Goal: Information Seeking & Learning: Learn about a topic

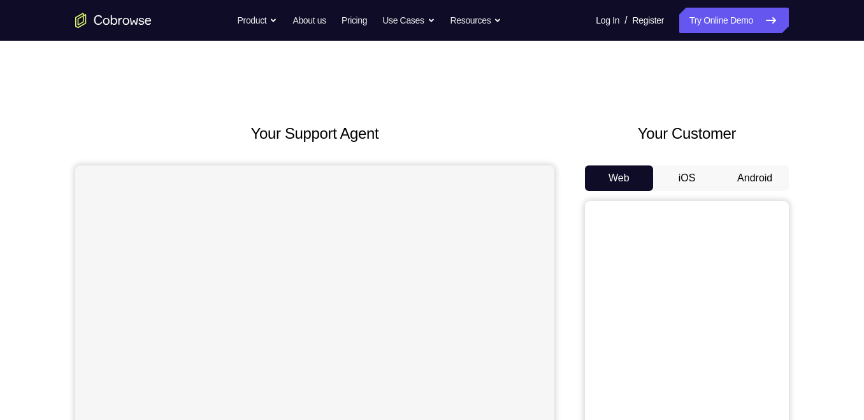
click at [750, 178] on button "Android" at bounding box center [754, 178] width 68 height 25
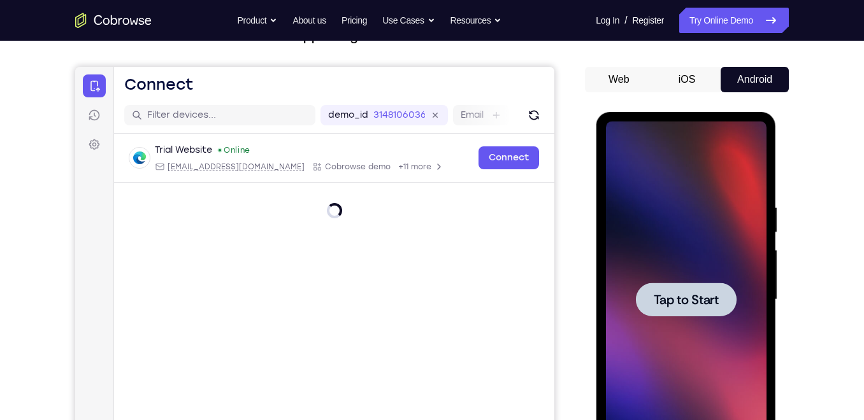
scroll to position [164, 0]
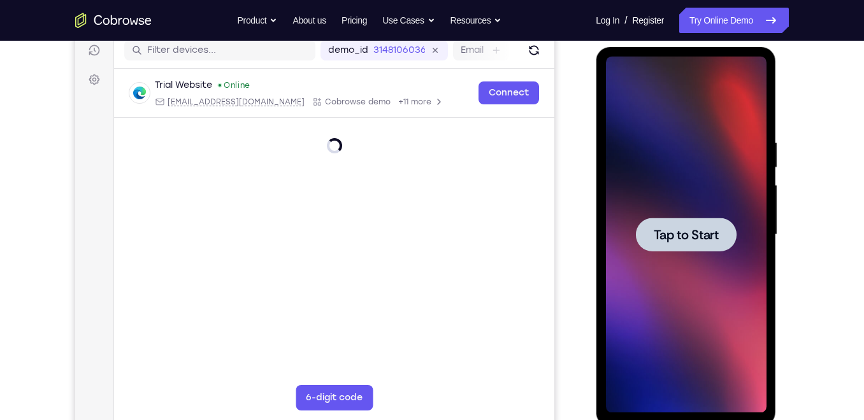
click at [746, 234] on div at bounding box center [685, 235] width 160 height 357
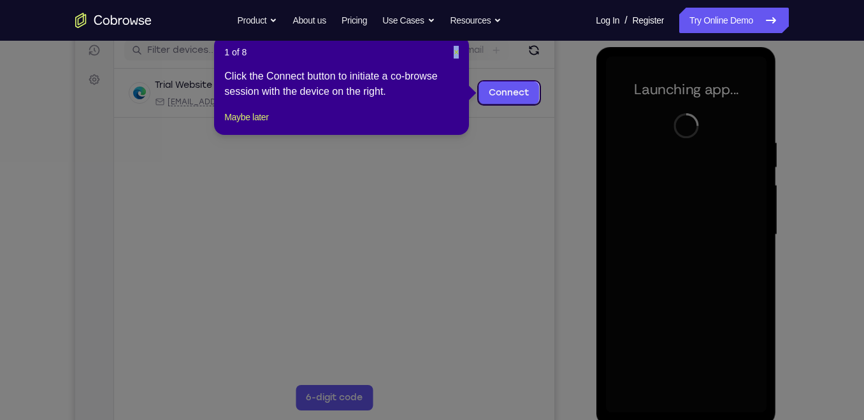
click at [454, 49] on div "1 of 8 × Click the Connect button to initiate a co-browse session with the devi…" at bounding box center [341, 85] width 255 height 99
click at [454, 49] on span "×" at bounding box center [455, 52] width 5 height 10
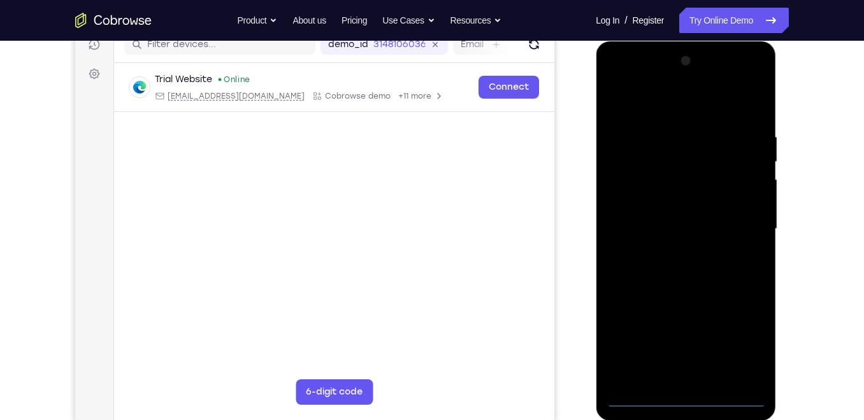
scroll to position [174, 0]
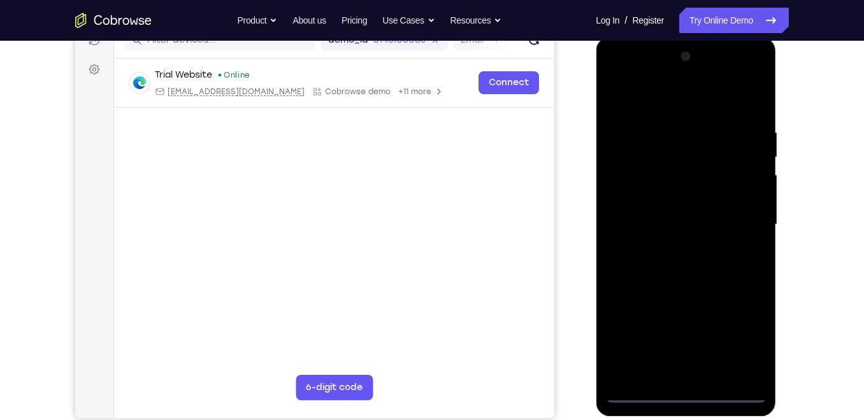
click at [689, 390] on div at bounding box center [685, 224] width 160 height 357
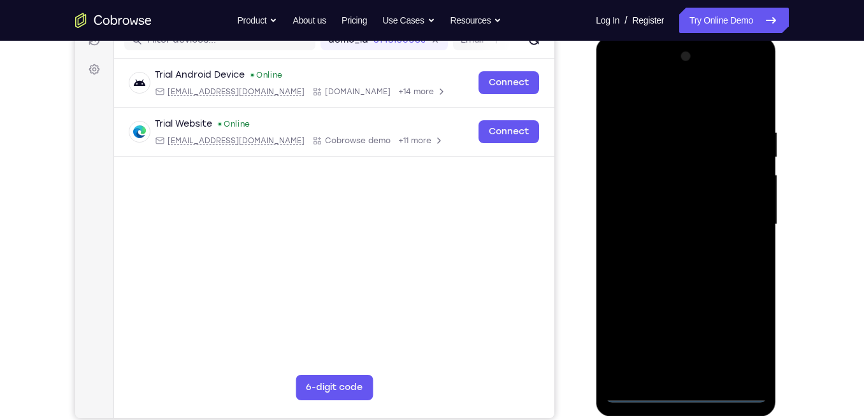
click at [748, 348] on div at bounding box center [685, 224] width 160 height 357
click at [691, 106] on div at bounding box center [685, 224] width 160 height 357
click at [634, 194] on div at bounding box center [685, 224] width 160 height 357
click at [688, 223] on div at bounding box center [685, 224] width 160 height 357
click at [691, 236] on div at bounding box center [685, 224] width 160 height 357
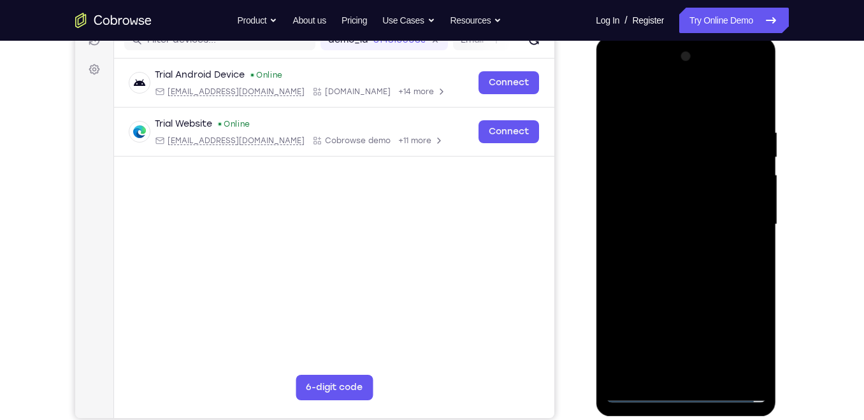
drag, startPoint x: 697, startPoint y: 341, endPoint x: 701, endPoint y: 298, distance: 42.8
click at [701, 298] on div at bounding box center [685, 224] width 160 height 357
click at [683, 369] on div at bounding box center [685, 224] width 160 height 357
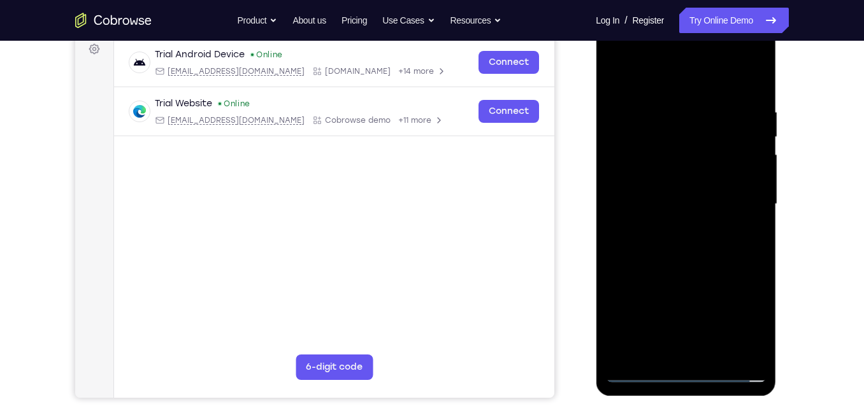
scroll to position [195, 0]
click at [690, 186] on div at bounding box center [685, 203] width 160 height 357
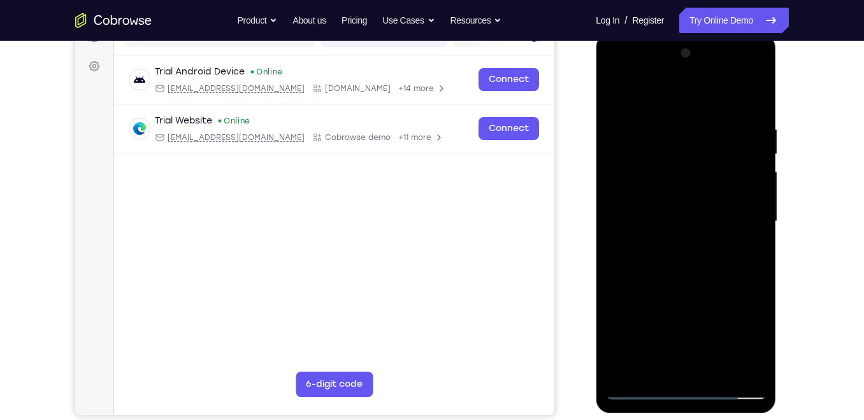
scroll to position [176, 0]
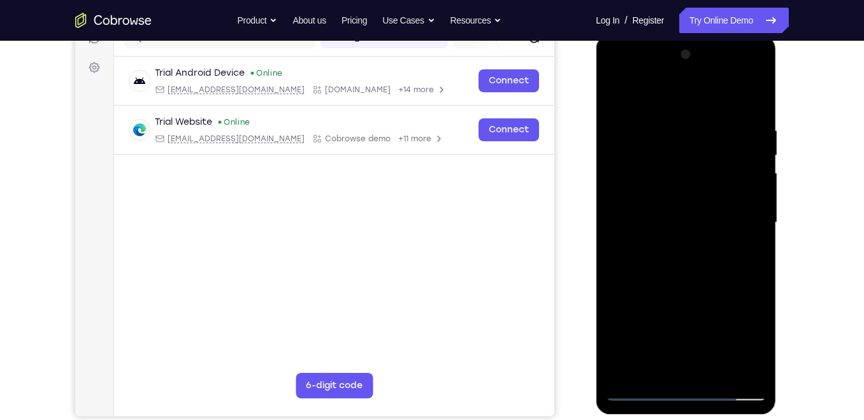
click at [616, 229] on div at bounding box center [685, 223] width 160 height 357
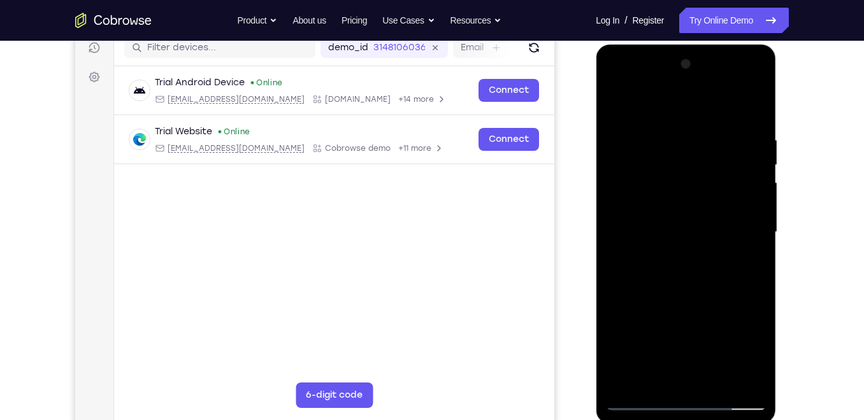
scroll to position [166, 0]
click at [611, 242] on div at bounding box center [685, 233] width 160 height 357
click at [608, 232] on div at bounding box center [685, 233] width 160 height 357
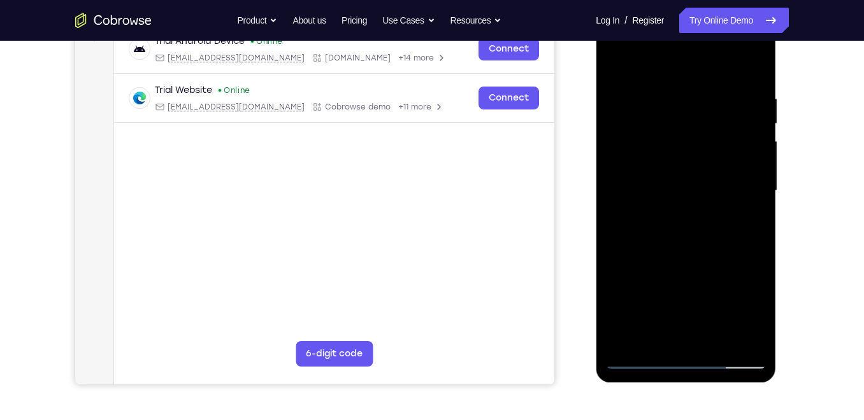
scroll to position [206, 0]
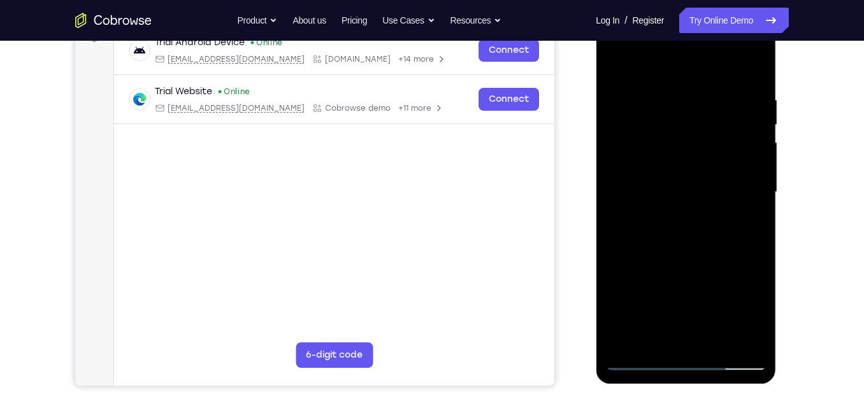
click at [610, 190] on div at bounding box center [685, 192] width 160 height 357
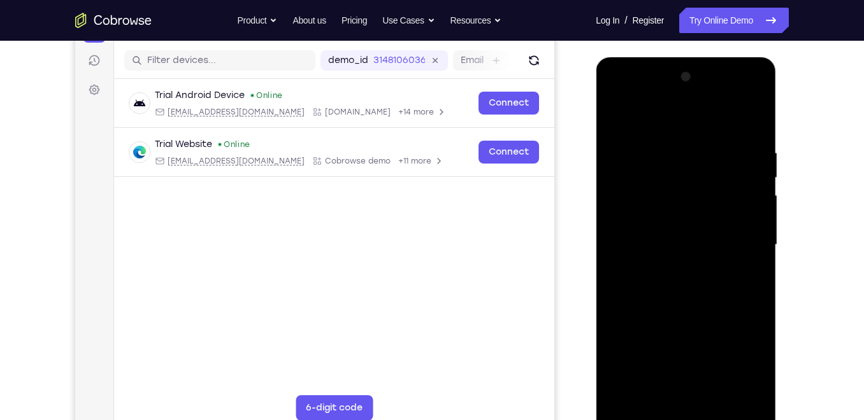
scroll to position [150, 0]
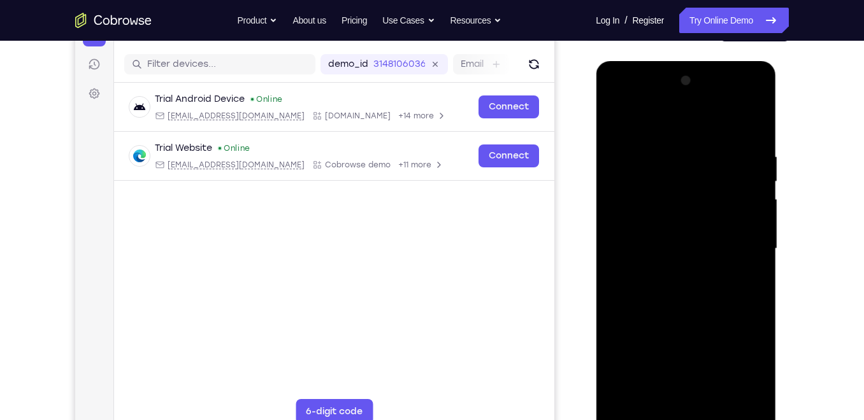
click at [618, 254] on div at bounding box center [685, 249] width 160 height 357
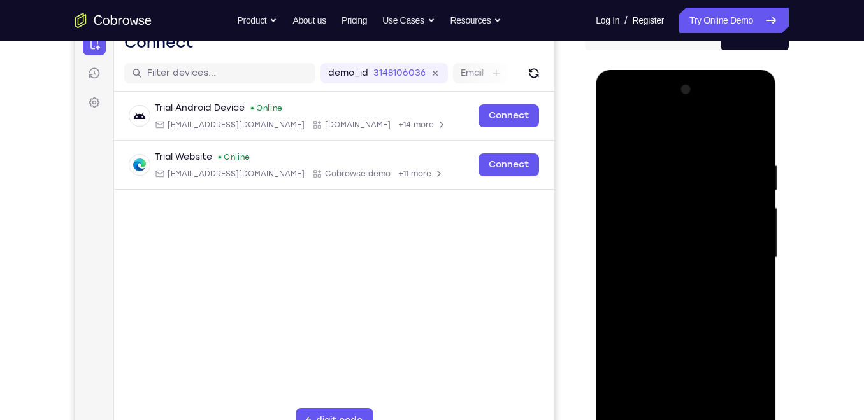
scroll to position [140, 0]
click at [615, 264] on div at bounding box center [685, 258] width 160 height 357
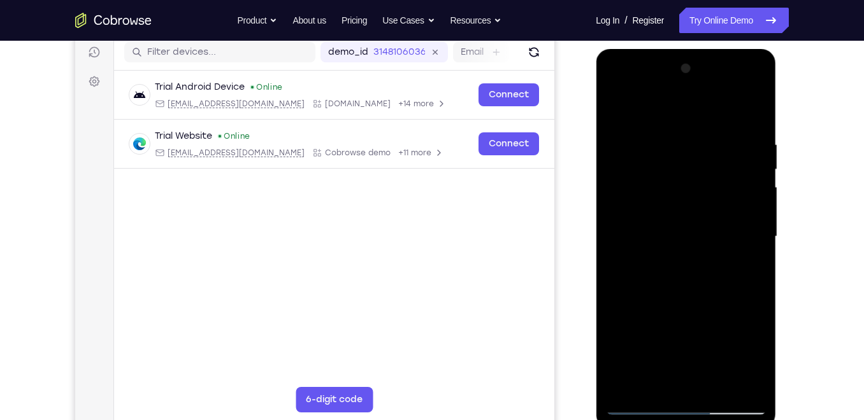
scroll to position [166, 0]
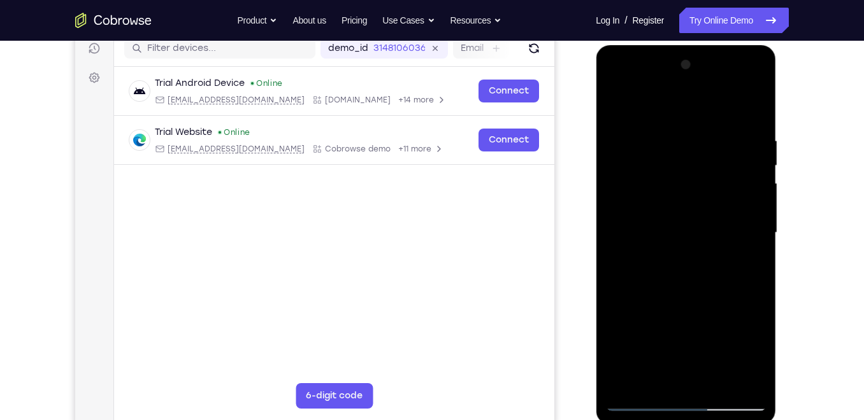
click at [610, 246] on div at bounding box center [685, 233] width 160 height 357
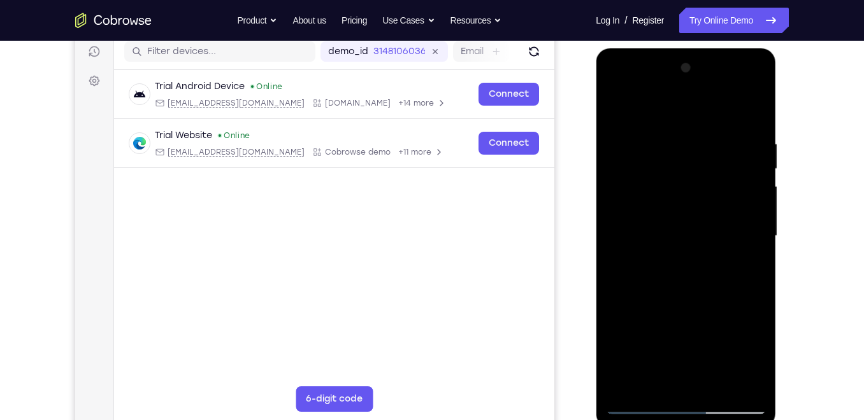
click at [610, 246] on div at bounding box center [685, 236] width 160 height 357
click at [612, 246] on div at bounding box center [685, 236] width 160 height 357
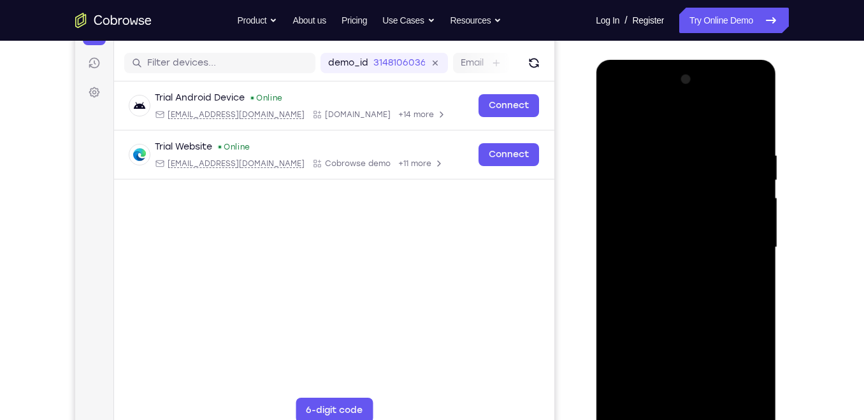
click at [614, 260] on div at bounding box center [685, 247] width 160 height 357
click at [615, 257] on div at bounding box center [685, 247] width 160 height 357
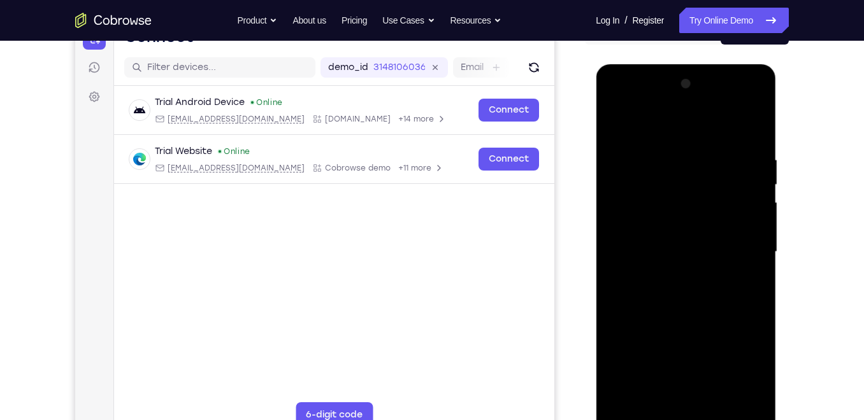
scroll to position [147, 0]
click at [616, 255] on div at bounding box center [685, 251] width 160 height 357
click at [761, 260] on div at bounding box center [685, 251] width 160 height 357
click at [600, 257] on div at bounding box center [685, 254] width 180 height 380
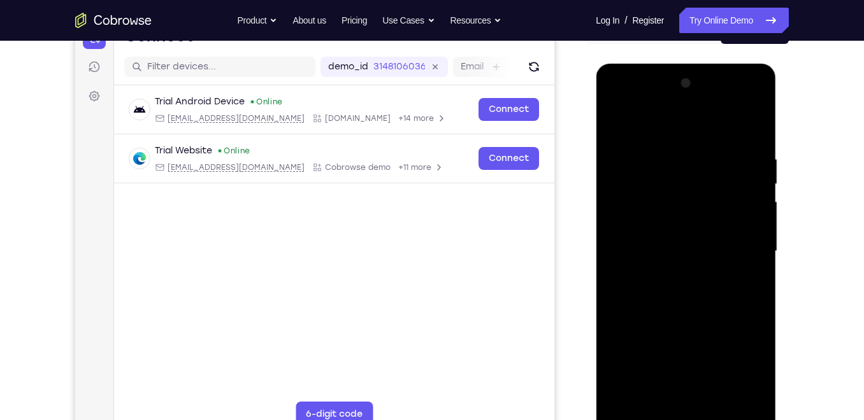
click at [620, 270] on div at bounding box center [685, 251] width 160 height 357
click at [619, 266] on div at bounding box center [685, 251] width 160 height 357
click at [618, 261] on div at bounding box center [685, 251] width 160 height 357
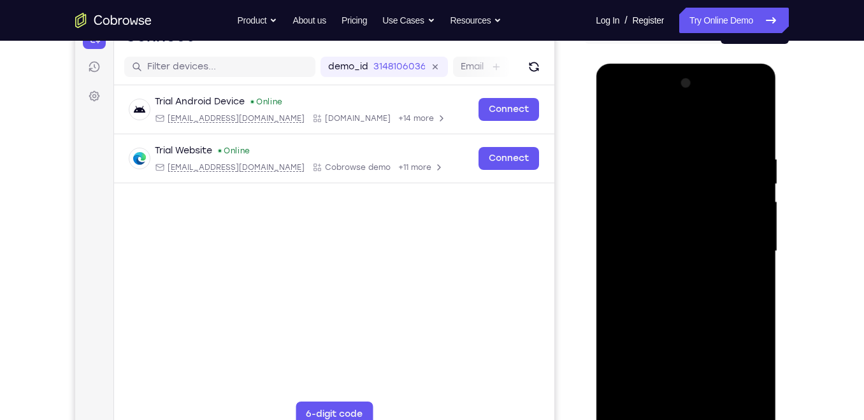
drag, startPoint x: 630, startPoint y: 242, endPoint x: 809, endPoint y: 267, distance: 181.3
click at [777, 267] on html "Online web based iOS Simulators and Android Emulators. Run iPhone, iPad, Mobile…" at bounding box center [686, 255] width 182 height 382
click at [615, 258] on div at bounding box center [685, 251] width 160 height 357
click at [766, 259] on div at bounding box center [685, 254] width 180 height 380
click at [761, 253] on div at bounding box center [685, 251] width 160 height 357
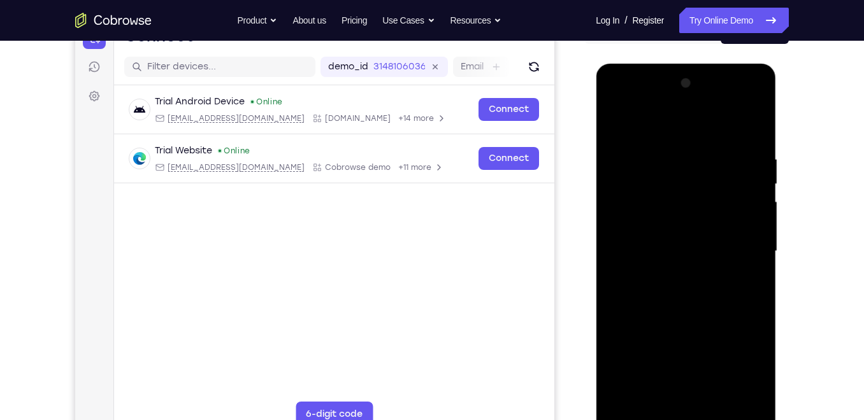
click at [618, 257] on div at bounding box center [685, 251] width 160 height 357
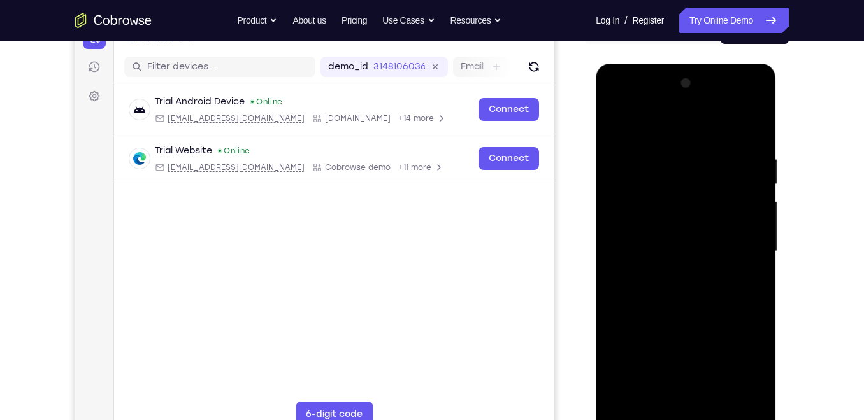
click at [615, 255] on div at bounding box center [685, 251] width 160 height 357
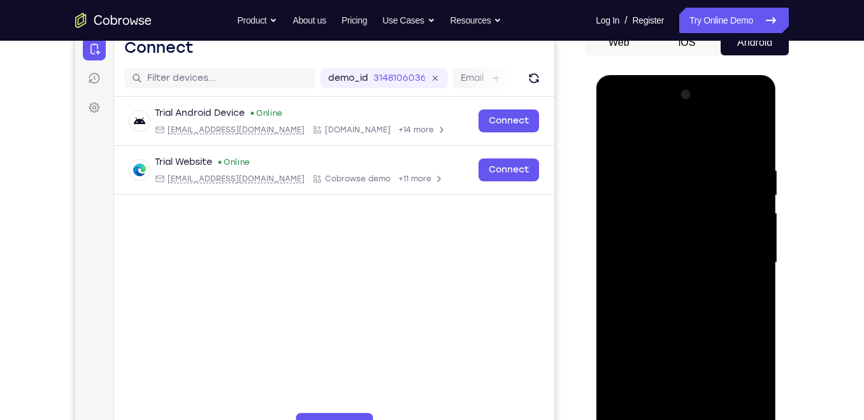
scroll to position [135, 0]
click at [611, 266] on div at bounding box center [685, 263] width 160 height 357
click at [615, 274] on div at bounding box center [685, 263] width 160 height 357
click at [618, 273] on div at bounding box center [685, 263] width 160 height 357
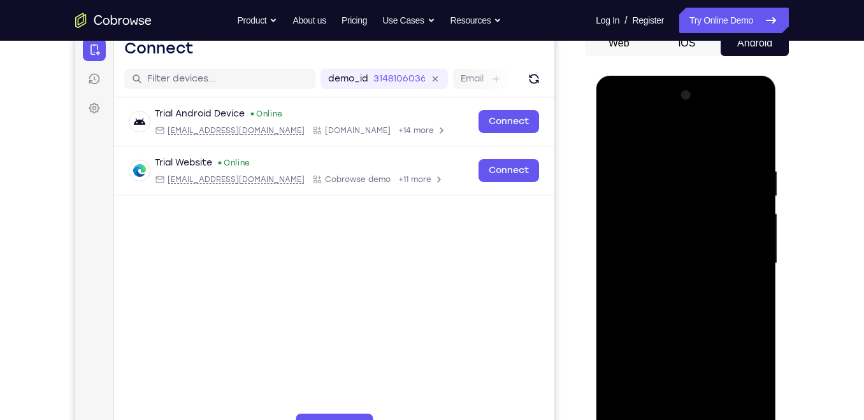
click at [618, 273] on div at bounding box center [685, 263] width 160 height 357
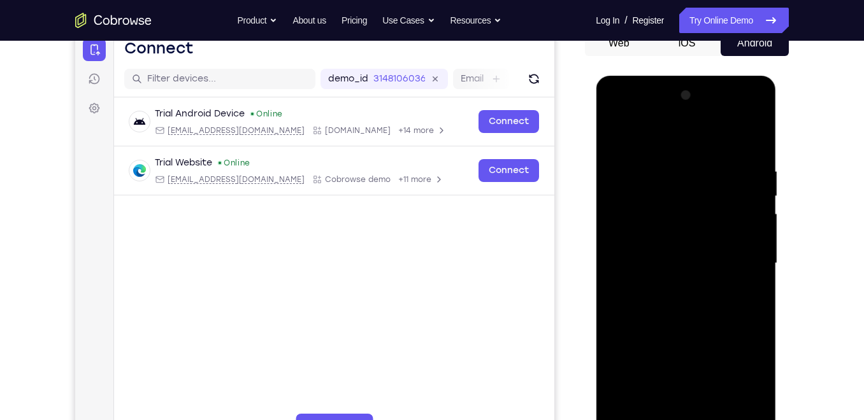
click at [618, 273] on div at bounding box center [685, 263] width 160 height 357
click at [614, 271] on div at bounding box center [685, 263] width 160 height 357
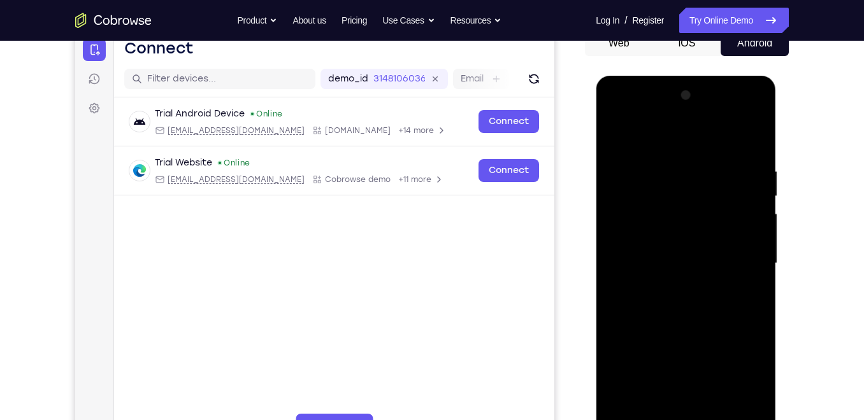
click at [614, 271] on div at bounding box center [685, 263] width 160 height 357
click at [605, 267] on div at bounding box center [685, 263] width 160 height 357
click at [611, 271] on div at bounding box center [685, 263] width 160 height 357
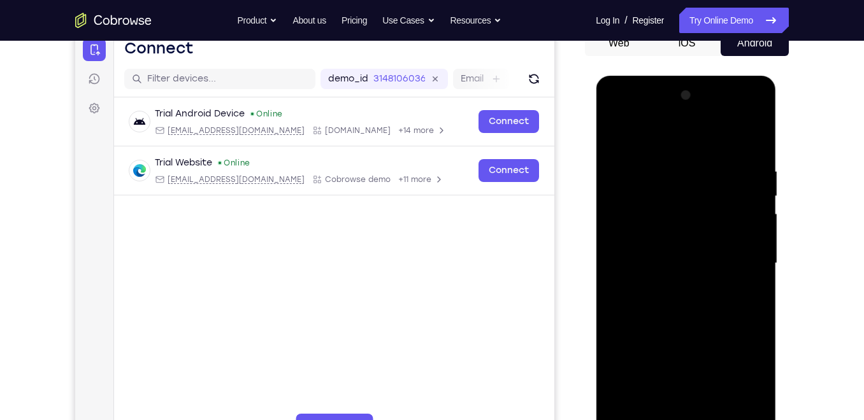
click at [611, 271] on div at bounding box center [685, 263] width 160 height 357
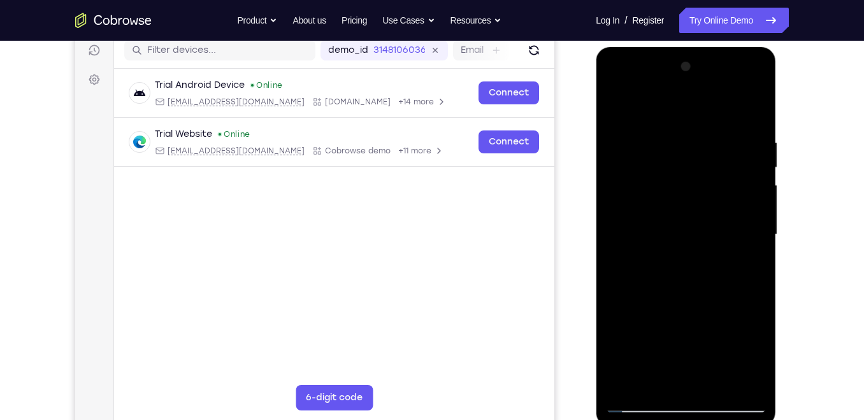
scroll to position [164, 0]
click at [616, 240] on div at bounding box center [685, 234] width 160 height 357
click at [612, 112] on div at bounding box center [685, 234] width 160 height 357
click at [644, 120] on div at bounding box center [685, 234] width 160 height 357
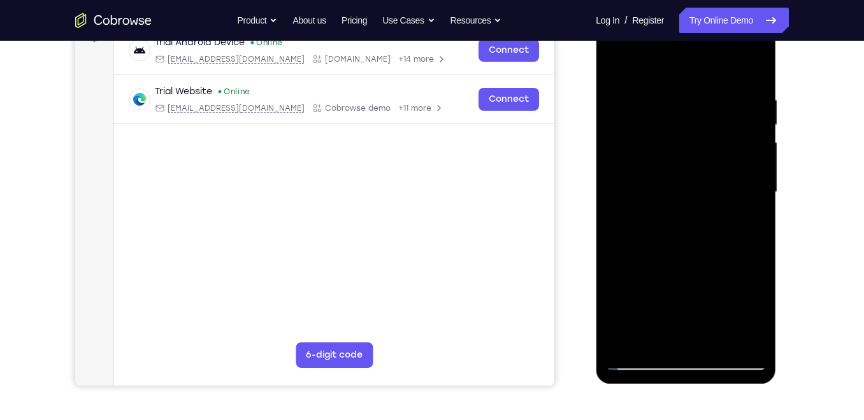
scroll to position [208, 0]
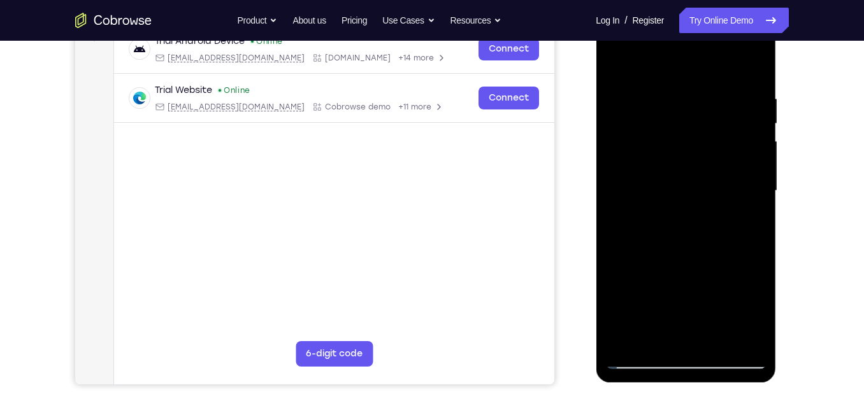
drag, startPoint x: 684, startPoint y: 245, endPoint x: 698, endPoint y: 260, distance: 20.3
click at [698, 260] on div at bounding box center [685, 191] width 160 height 357
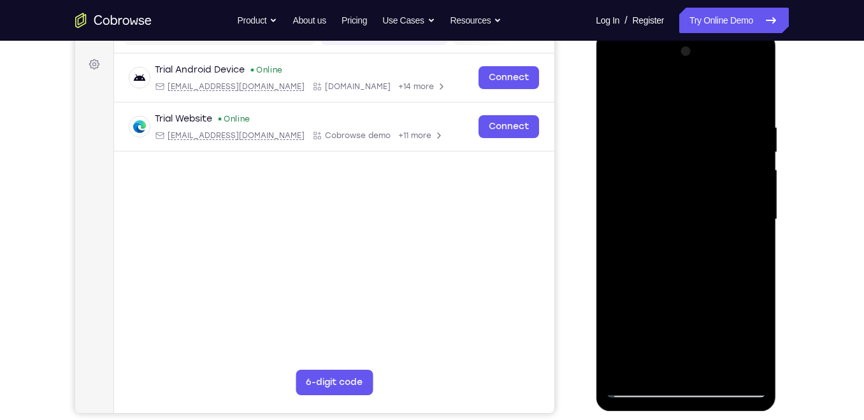
click at [753, 88] on div at bounding box center [685, 219] width 160 height 357
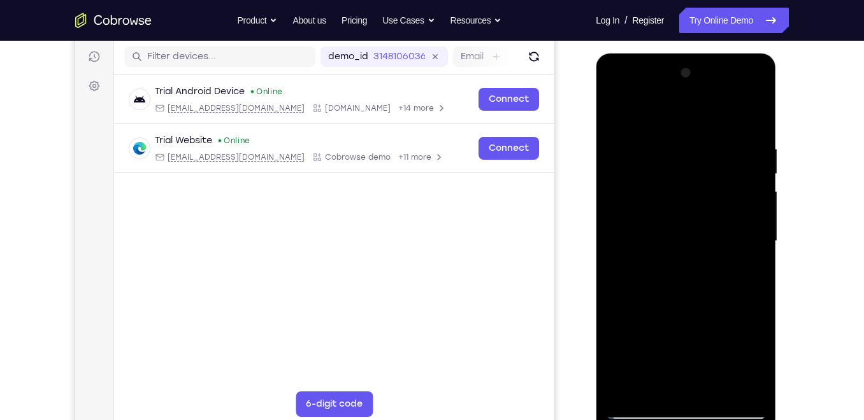
scroll to position [157, 0]
click at [746, 120] on div at bounding box center [685, 242] width 160 height 357
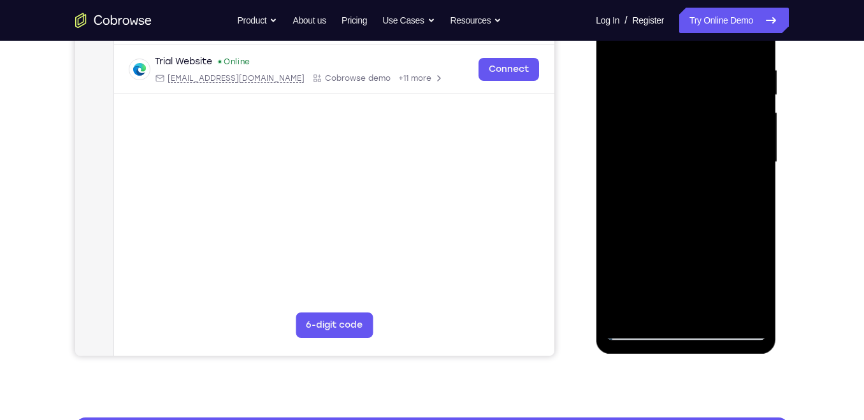
scroll to position [237, 0]
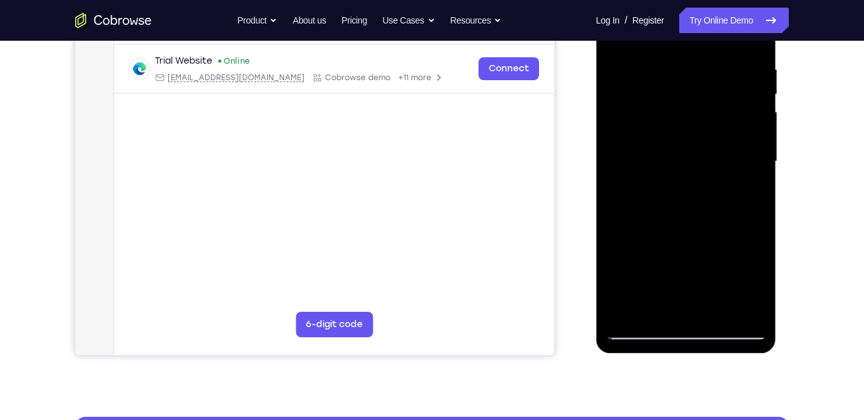
drag, startPoint x: 690, startPoint y: 216, endPoint x: 693, endPoint y: 162, distance: 54.2
click at [693, 162] on div at bounding box center [685, 161] width 160 height 357
click at [653, 173] on div at bounding box center [685, 161] width 160 height 357
drag, startPoint x: 710, startPoint y: 209, endPoint x: 718, endPoint y: 178, distance: 31.7
click at [718, 178] on div at bounding box center [685, 161] width 160 height 357
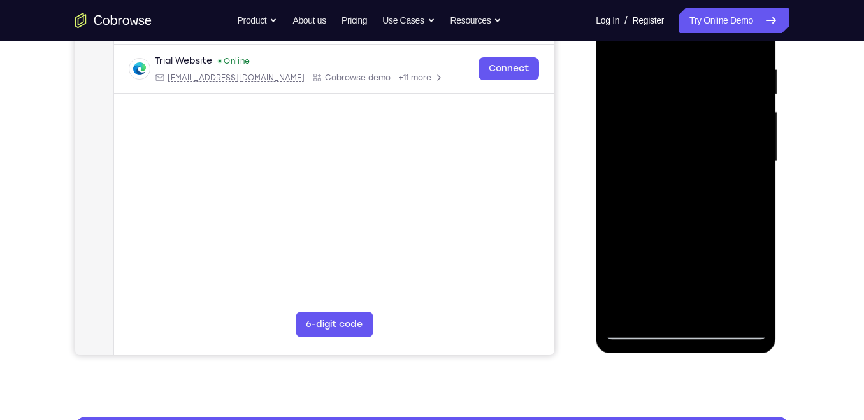
drag, startPoint x: 689, startPoint y: 237, endPoint x: 693, endPoint y: 196, distance: 41.6
click at [693, 196] on div at bounding box center [685, 161] width 160 height 357
drag, startPoint x: 707, startPoint y: 245, endPoint x: 714, endPoint y: 169, distance: 76.7
click at [714, 169] on div at bounding box center [685, 161] width 160 height 357
drag, startPoint x: 708, startPoint y: 259, endPoint x: 718, endPoint y: 165, distance: 94.8
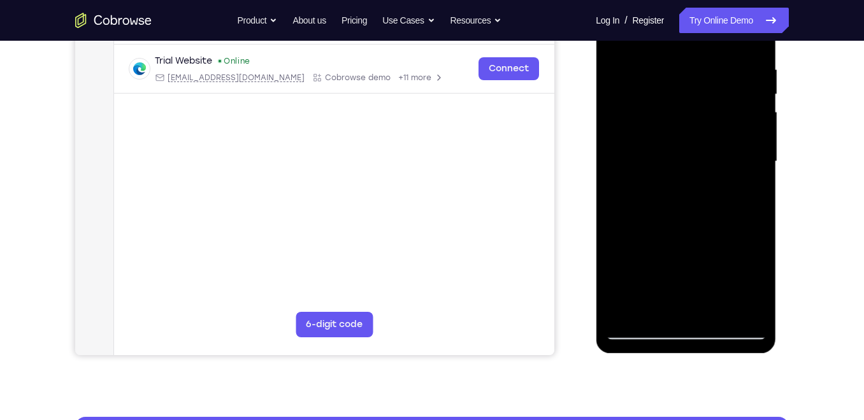
click at [718, 165] on div at bounding box center [685, 161] width 160 height 357
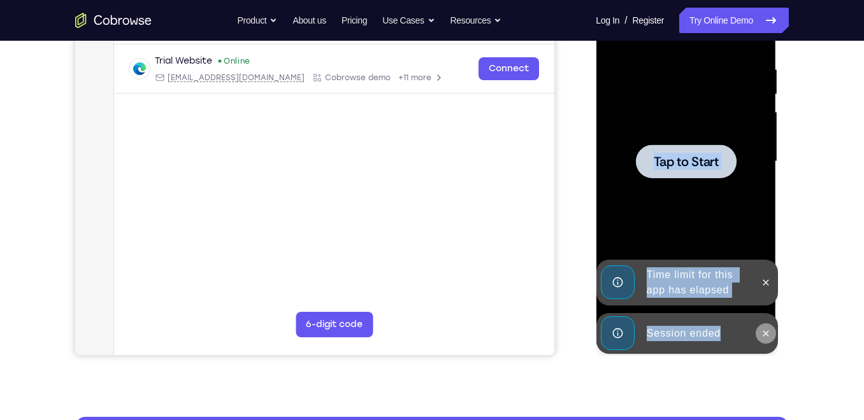
drag, startPoint x: 716, startPoint y: 245, endPoint x: 761, endPoint y: 334, distance: 100.5
click at [761, 334] on div "Online web based iOS Simulators and Android Emulators. Run iPhone, iPad, Mobile…" at bounding box center [686, 165] width 182 height 382
click at [761, 334] on icon at bounding box center [765, 334] width 10 height 10
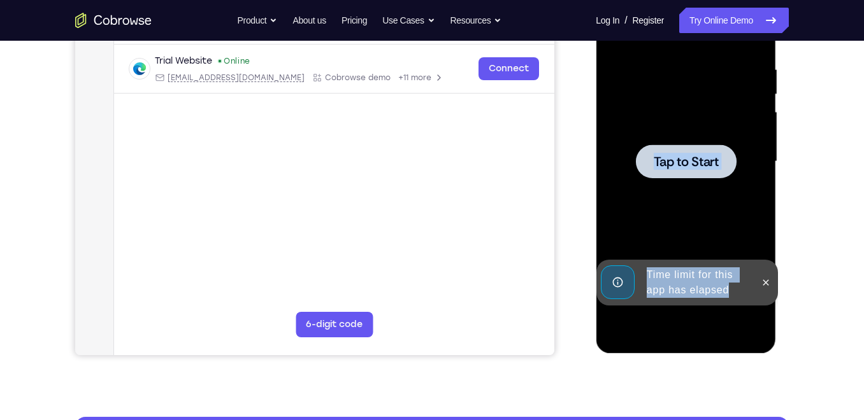
click at [761, 306] on div "Time limit for this app has elapsed" at bounding box center [686, 283] width 182 height 46
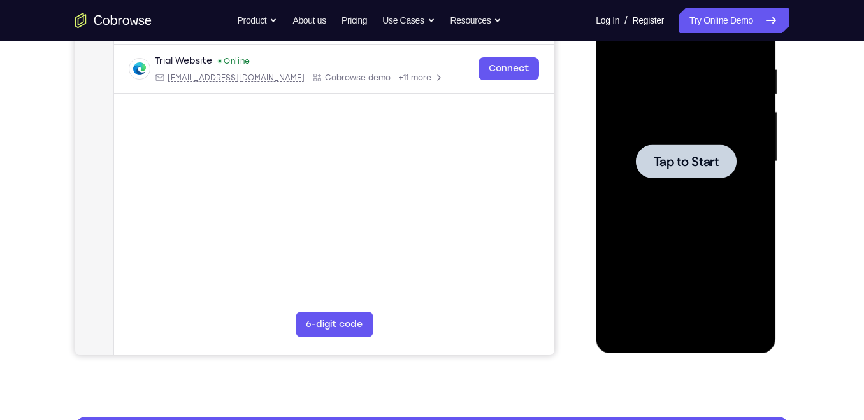
click at [718, 252] on div at bounding box center [685, 161] width 160 height 357
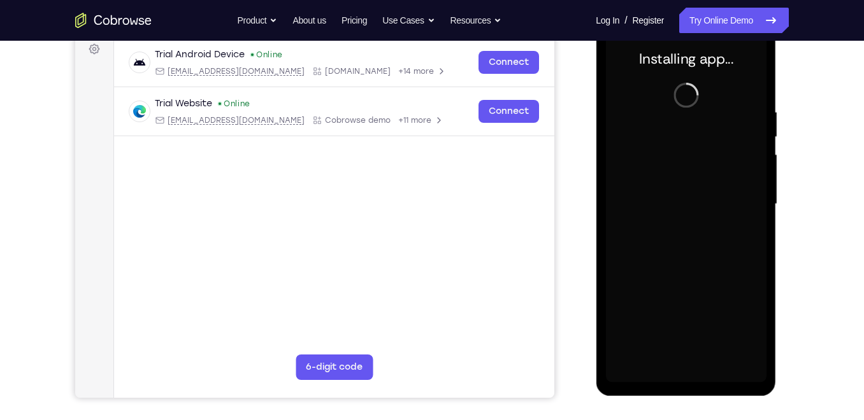
scroll to position [194, 0]
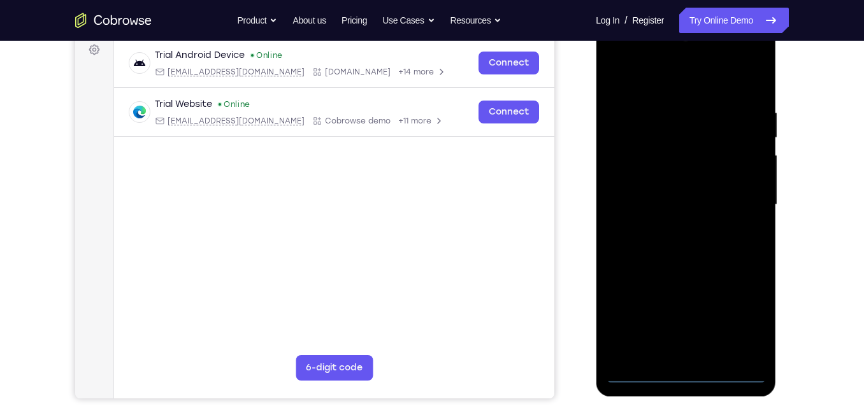
click at [687, 378] on div at bounding box center [685, 205] width 160 height 357
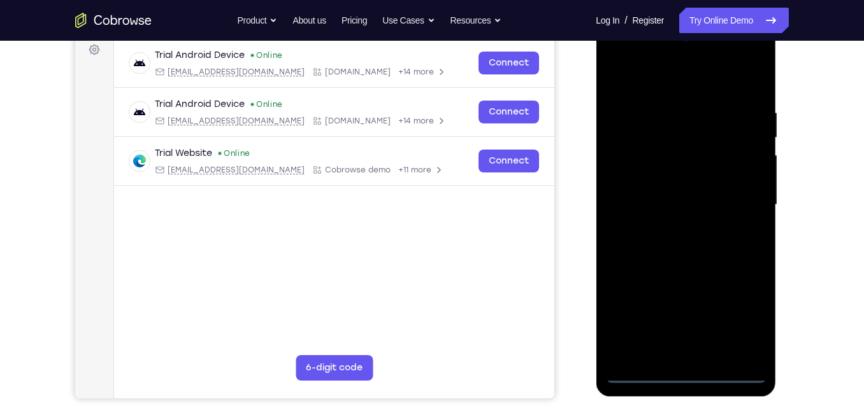
click at [739, 318] on div at bounding box center [685, 205] width 160 height 357
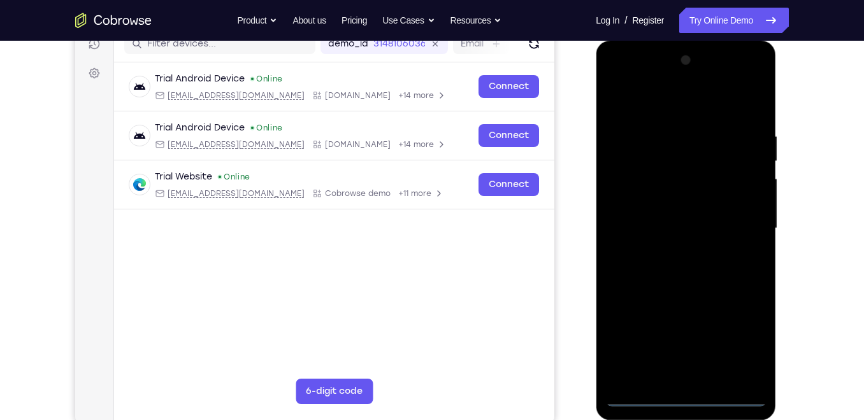
scroll to position [169, 0]
click at [670, 107] on div at bounding box center [685, 229] width 160 height 357
click at [636, 185] on div at bounding box center [685, 229] width 160 height 357
click at [697, 231] on div at bounding box center [685, 229] width 160 height 357
click at [697, 239] on div at bounding box center [685, 229] width 160 height 357
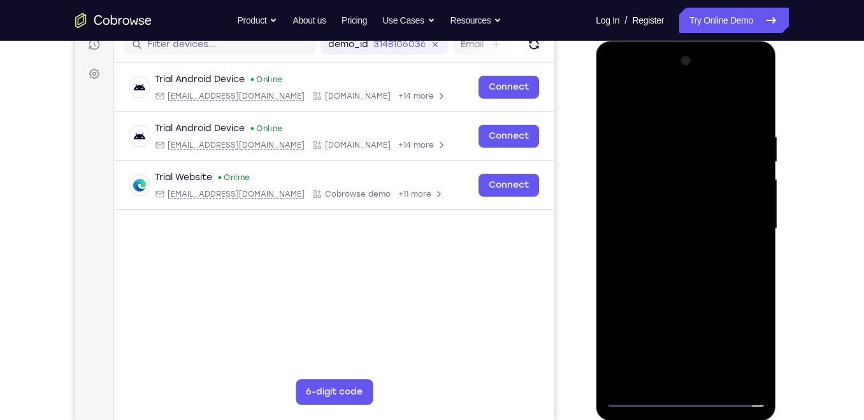
drag, startPoint x: 683, startPoint y: 318, endPoint x: 694, endPoint y: 171, distance: 146.9
click at [694, 171] on div at bounding box center [685, 229] width 160 height 357
click at [682, 364] on div at bounding box center [685, 229] width 160 height 357
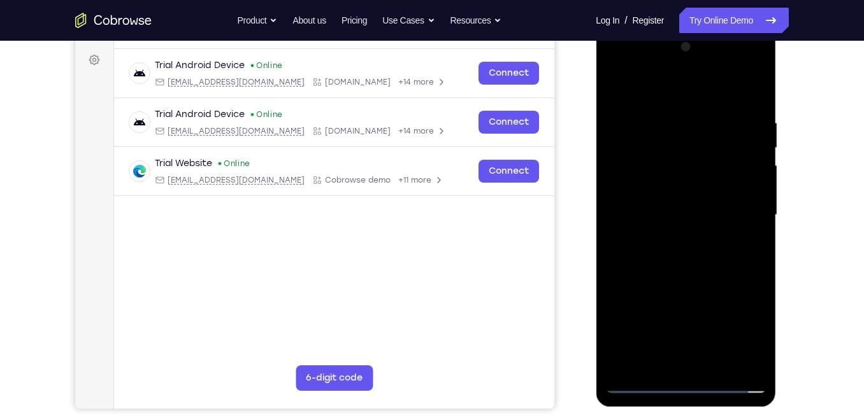
drag, startPoint x: 682, startPoint y: 274, endPoint x: 695, endPoint y: 141, distance: 134.4
click at [695, 141] on div at bounding box center [685, 215] width 160 height 357
click at [738, 311] on div at bounding box center [685, 215] width 160 height 357
drag, startPoint x: 741, startPoint y: 313, endPoint x: 685, endPoint y: 252, distance: 82.0
click at [685, 252] on div at bounding box center [685, 215] width 160 height 357
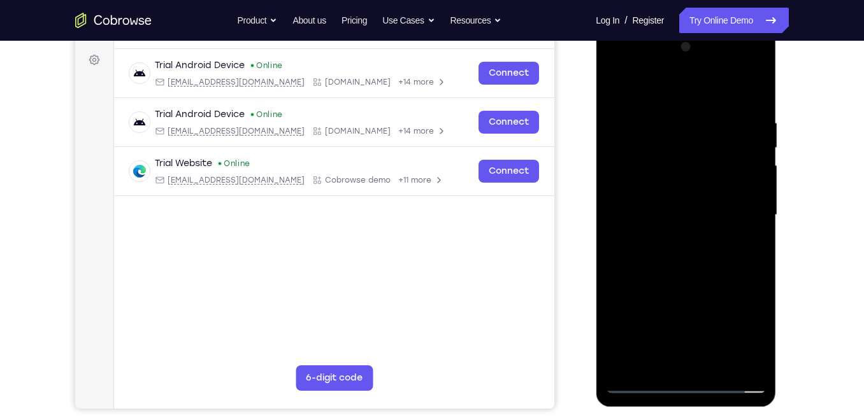
click at [685, 252] on div at bounding box center [685, 215] width 160 height 357
drag, startPoint x: 704, startPoint y: 234, endPoint x: 717, endPoint y: 106, distance: 128.0
click at [717, 106] on div at bounding box center [685, 215] width 160 height 357
drag, startPoint x: 693, startPoint y: 241, endPoint x: 733, endPoint y: 50, distance: 195.2
click at [733, 50] on div at bounding box center [685, 215] width 160 height 357
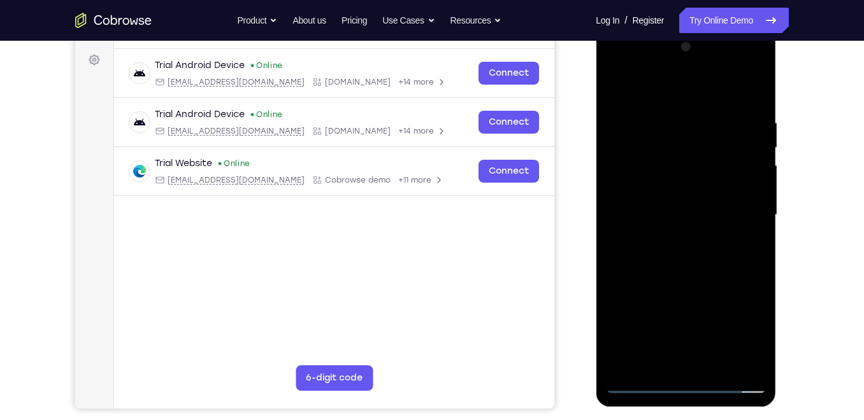
drag, startPoint x: 666, startPoint y: 269, endPoint x: 703, endPoint y: 56, distance: 215.9
click at [703, 56] on div at bounding box center [685, 215] width 160 height 357
drag, startPoint x: 682, startPoint y: 299, endPoint x: 701, endPoint y: 188, distance: 112.5
click at [701, 188] on div at bounding box center [685, 215] width 160 height 357
drag, startPoint x: 682, startPoint y: 307, endPoint x: 706, endPoint y: 141, distance: 167.3
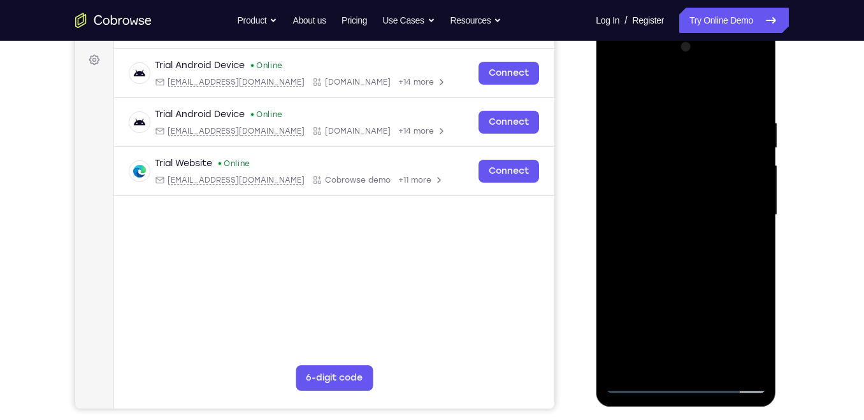
click at [706, 141] on div at bounding box center [685, 215] width 160 height 357
drag, startPoint x: 690, startPoint y: 274, endPoint x: 713, endPoint y: 113, distance: 162.8
click at [713, 113] on div at bounding box center [685, 215] width 160 height 357
drag, startPoint x: 671, startPoint y: 246, endPoint x: 704, endPoint y: 67, distance: 181.9
click at [704, 67] on div at bounding box center [685, 215] width 160 height 357
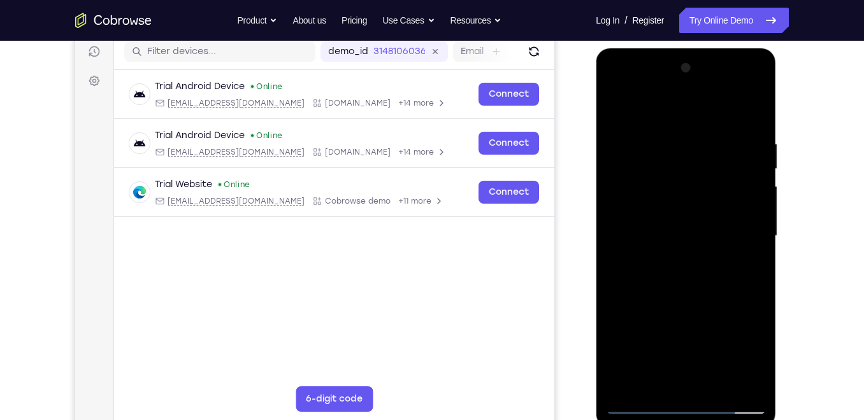
scroll to position [175, 0]
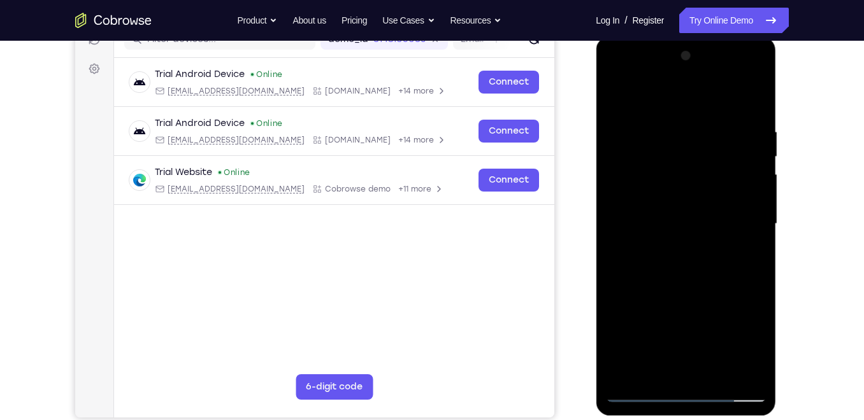
drag, startPoint x: 708, startPoint y: 168, endPoint x: 700, endPoint y: 185, distance: 18.8
click at [700, 185] on div at bounding box center [685, 224] width 160 height 357
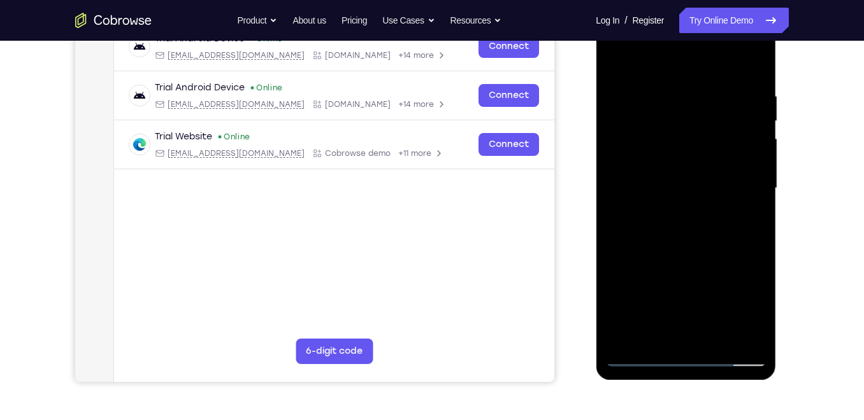
scroll to position [215, 0]
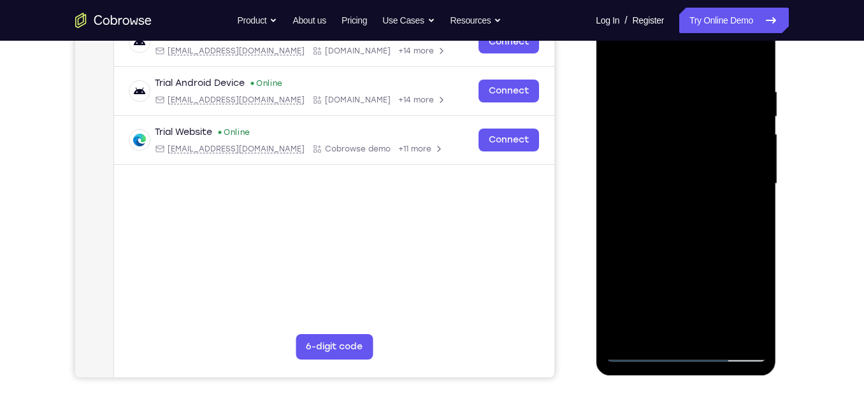
drag, startPoint x: 683, startPoint y: 218, endPoint x: 701, endPoint y: 145, distance: 74.6
click at [701, 145] on div at bounding box center [685, 184] width 160 height 357
drag, startPoint x: 673, startPoint y: 252, endPoint x: 692, endPoint y: 119, distance: 133.8
click at [692, 119] on div at bounding box center [685, 184] width 160 height 357
click at [629, 147] on div at bounding box center [685, 184] width 160 height 357
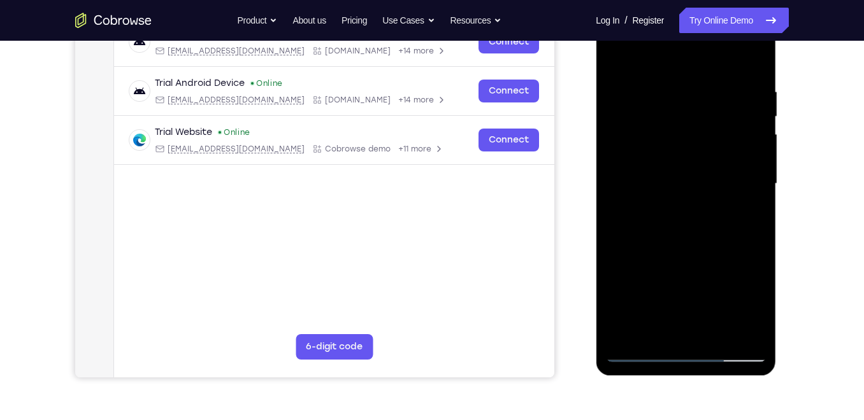
drag, startPoint x: 711, startPoint y: 257, endPoint x: 730, endPoint y: 108, distance: 150.3
click at [730, 108] on div at bounding box center [685, 184] width 160 height 357
drag, startPoint x: 700, startPoint y: 274, endPoint x: 732, endPoint y: 83, distance: 193.7
click at [732, 83] on div at bounding box center [685, 184] width 160 height 357
drag, startPoint x: 702, startPoint y: 245, endPoint x: 733, endPoint y: 96, distance: 152.9
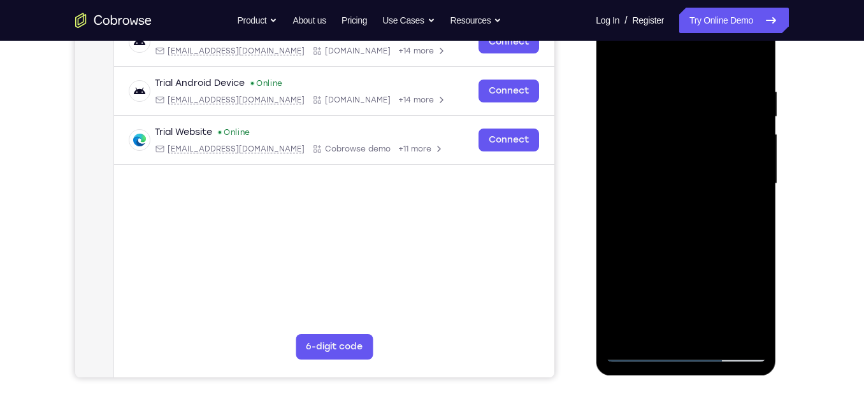
click at [733, 96] on div at bounding box center [685, 184] width 160 height 357
drag, startPoint x: 699, startPoint y: 260, endPoint x: 727, endPoint y: 122, distance: 141.6
click at [727, 122] on div at bounding box center [685, 184] width 160 height 357
drag, startPoint x: 696, startPoint y: 250, endPoint x: 731, endPoint y: 102, distance: 152.5
click at [731, 102] on div at bounding box center [685, 184] width 160 height 357
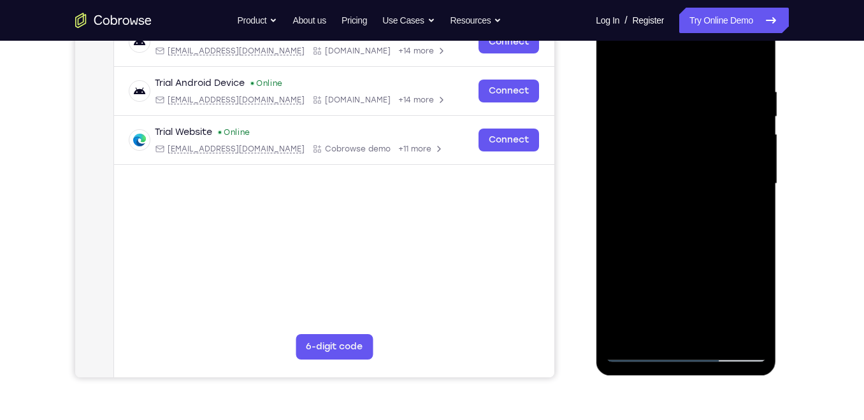
drag, startPoint x: 716, startPoint y: 217, endPoint x: 723, endPoint y: 154, distance: 63.4
click at [723, 154] on div at bounding box center [685, 184] width 160 height 357
drag, startPoint x: 709, startPoint y: 262, endPoint x: 734, endPoint y: 184, distance: 81.6
click at [734, 184] on div at bounding box center [685, 184] width 160 height 357
drag, startPoint x: 715, startPoint y: 236, endPoint x: 749, endPoint y: 99, distance: 141.2
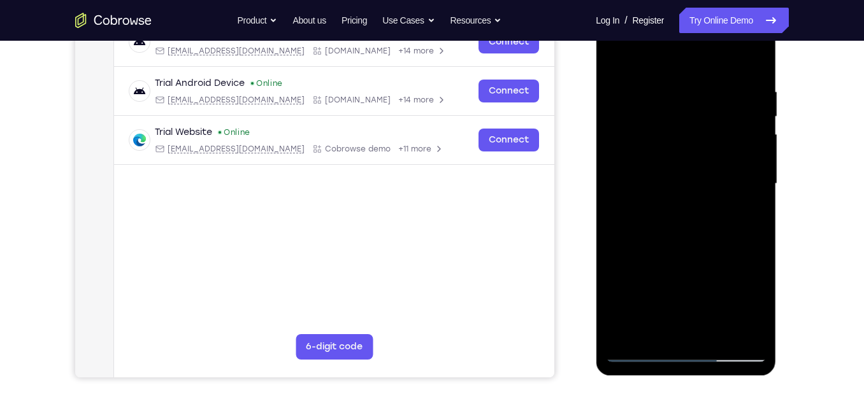
click at [749, 99] on div at bounding box center [685, 184] width 160 height 357
drag, startPoint x: 719, startPoint y: 243, endPoint x: 743, endPoint y: 148, distance: 97.8
click at [743, 148] on div at bounding box center [685, 184] width 160 height 357
drag, startPoint x: 714, startPoint y: 193, endPoint x: 738, endPoint y: 99, distance: 96.7
click at [738, 99] on div at bounding box center [685, 184] width 160 height 357
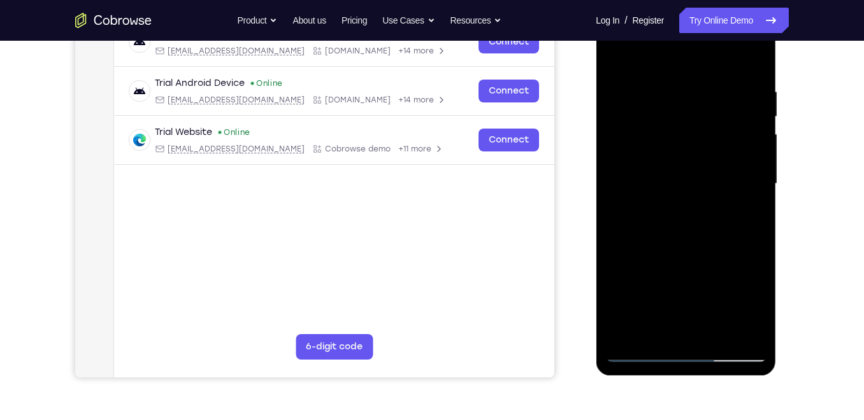
drag, startPoint x: 712, startPoint y: 247, endPoint x: 732, endPoint y: 151, distance: 98.2
click at [732, 151] on div at bounding box center [685, 184] width 160 height 357
drag, startPoint x: 705, startPoint y: 250, endPoint x: 718, endPoint y: 180, distance: 71.2
click at [718, 180] on div at bounding box center [685, 184] width 160 height 357
drag, startPoint x: 713, startPoint y: 246, endPoint x: 736, endPoint y: 92, distance: 155.8
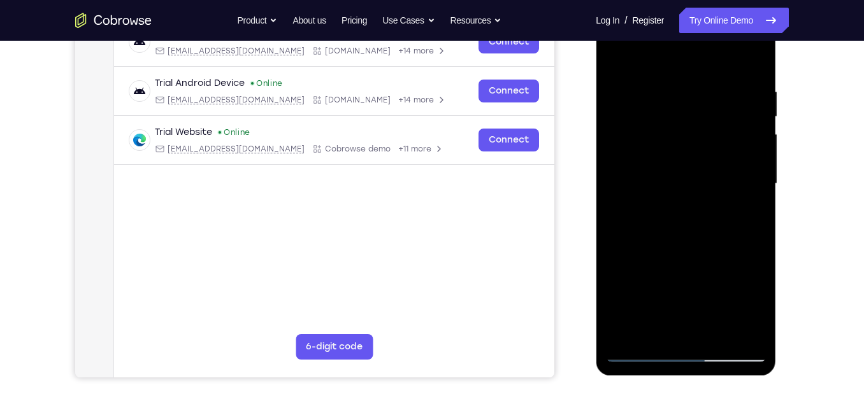
click at [736, 92] on div at bounding box center [685, 184] width 160 height 357
drag, startPoint x: 711, startPoint y: 245, endPoint x: 756, endPoint y: 82, distance: 168.6
click at [756, 82] on div at bounding box center [685, 184] width 160 height 357
drag, startPoint x: 683, startPoint y: 255, endPoint x: 734, endPoint y: 114, distance: 149.5
click at [734, 114] on div at bounding box center [685, 184] width 160 height 357
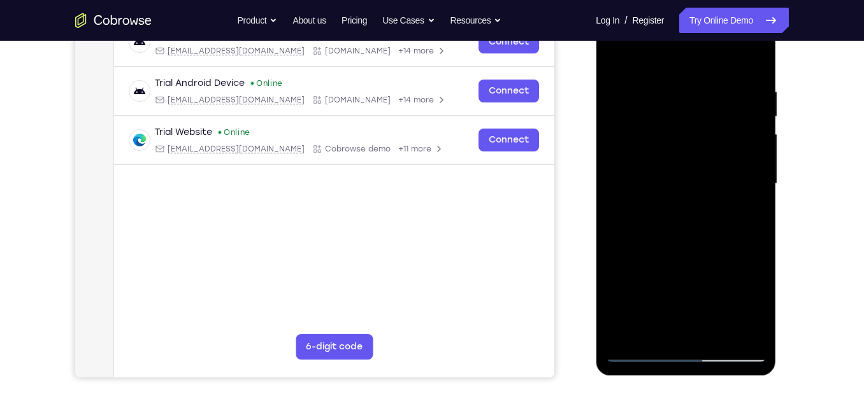
drag, startPoint x: 669, startPoint y: 267, endPoint x: 706, endPoint y: 173, distance: 101.6
click at [706, 173] on div at bounding box center [685, 184] width 160 height 357
drag, startPoint x: 675, startPoint y: 296, endPoint x: 741, endPoint y: 115, distance: 193.2
click at [741, 115] on div at bounding box center [685, 184] width 160 height 357
drag, startPoint x: 686, startPoint y: 237, endPoint x: 717, endPoint y: 173, distance: 70.9
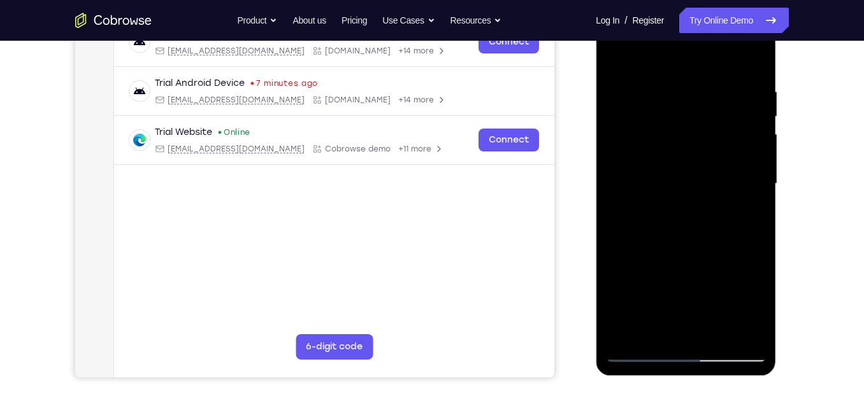
click at [717, 173] on div at bounding box center [685, 184] width 160 height 357
drag, startPoint x: 700, startPoint y: 250, endPoint x: 732, endPoint y: 126, distance: 127.8
click at [732, 126] on div at bounding box center [685, 184] width 160 height 357
drag, startPoint x: 704, startPoint y: 234, endPoint x: 738, endPoint y: 143, distance: 97.1
click at [738, 143] on div at bounding box center [685, 184] width 160 height 357
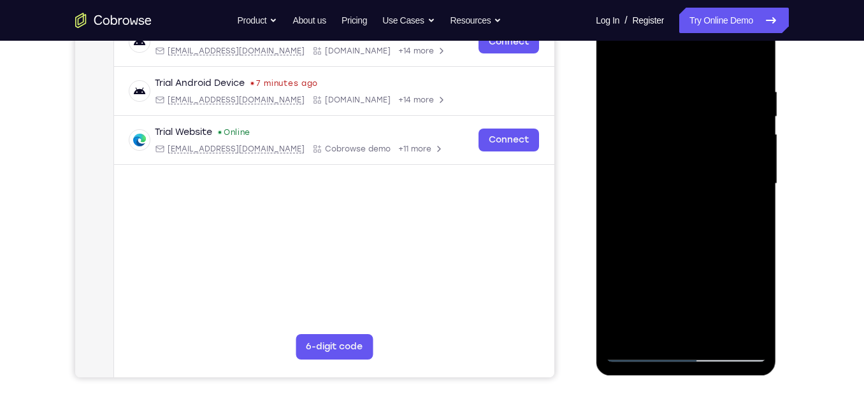
drag, startPoint x: 709, startPoint y: 248, endPoint x: 741, endPoint y: 105, distance: 146.2
click at [741, 105] on div at bounding box center [685, 184] width 160 height 357
drag, startPoint x: 720, startPoint y: 218, endPoint x: 753, endPoint y: 99, distance: 123.6
click at [753, 99] on div at bounding box center [685, 184] width 160 height 357
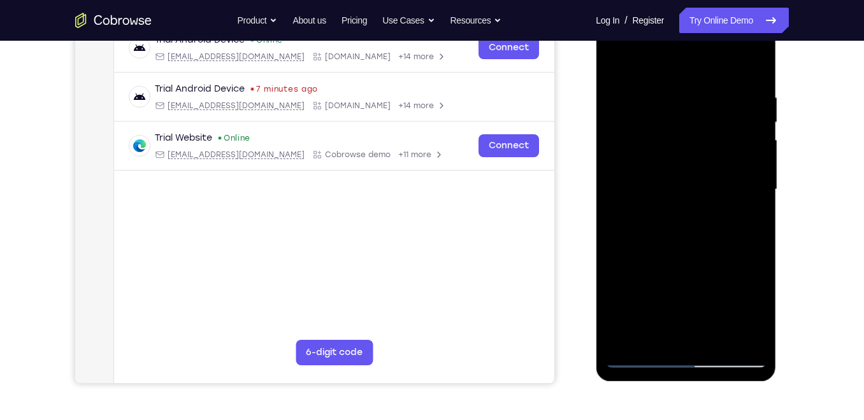
scroll to position [192, 0]
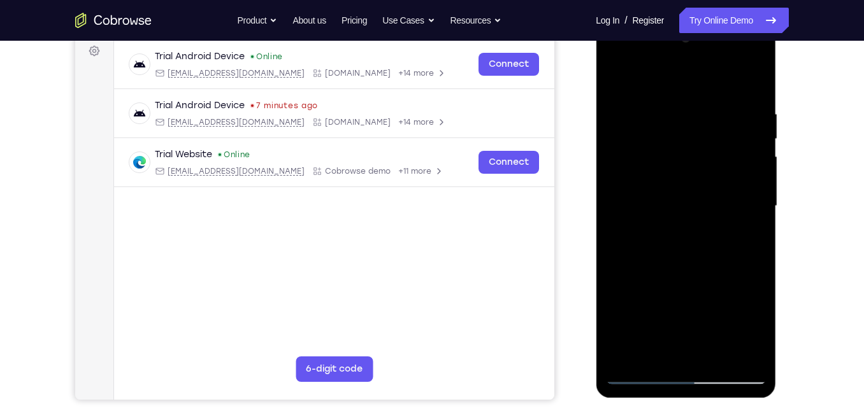
drag, startPoint x: 717, startPoint y: 197, endPoint x: 749, endPoint y: 40, distance: 160.0
click at [749, 40] on div at bounding box center [685, 206] width 160 height 357
drag, startPoint x: 722, startPoint y: 212, endPoint x: 767, endPoint y: 68, distance: 151.1
click at [767, 68] on div at bounding box center [685, 208] width 180 height 380
drag, startPoint x: 678, startPoint y: 276, endPoint x: 718, endPoint y: 145, distance: 137.8
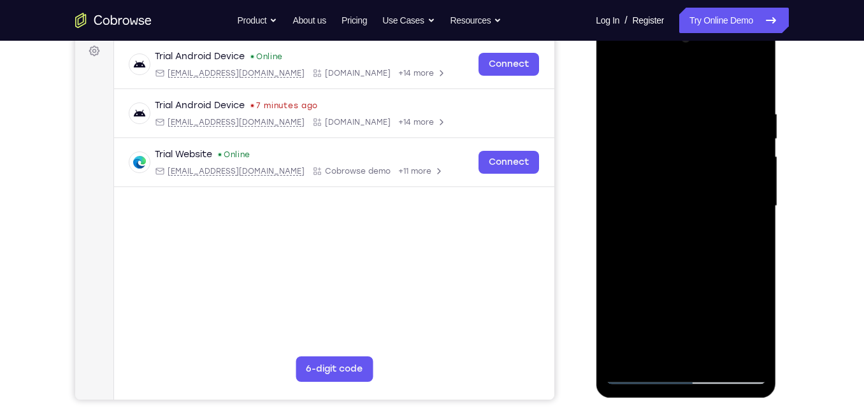
click at [718, 145] on div at bounding box center [685, 206] width 160 height 357
drag, startPoint x: 688, startPoint y: 308, endPoint x: 736, endPoint y: 154, distance: 161.4
click at [736, 154] on div at bounding box center [685, 206] width 160 height 357
drag, startPoint x: 686, startPoint y: 111, endPoint x: 639, endPoint y: 355, distance: 248.3
click at [639, 355] on div at bounding box center [685, 206] width 160 height 357
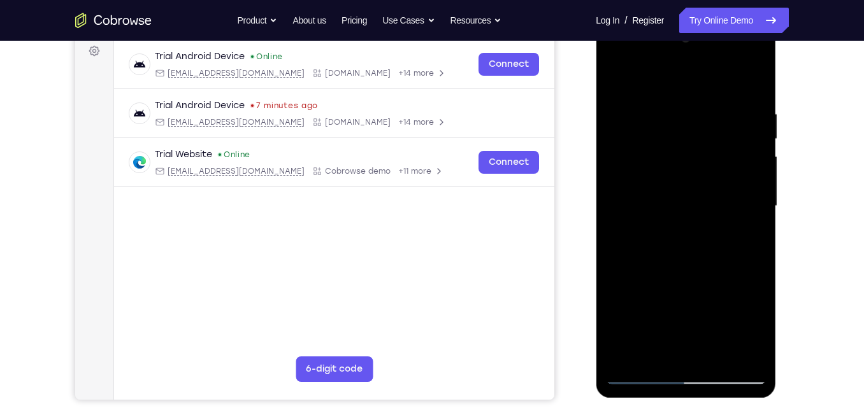
click at [662, 245] on div at bounding box center [685, 206] width 160 height 357
drag, startPoint x: 662, startPoint y: 245, endPoint x: 641, endPoint y: 355, distance: 112.8
click at [641, 355] on div at bounding box center [685, 206] width 160 height 357
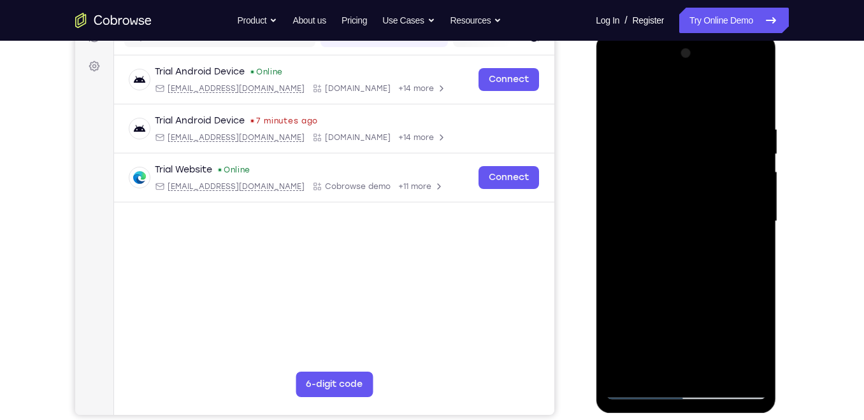
scroll to position [205, 0]
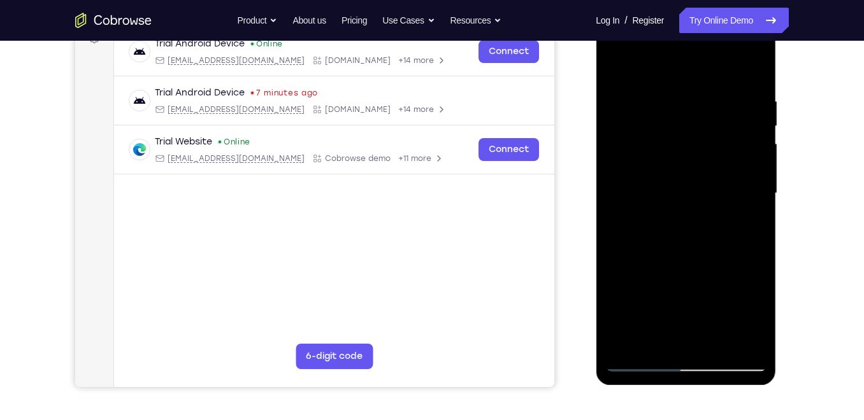
click at [639, 360] on div at bounding box center [685, 193] width 160 height 357
drag, startPoint x: 667, startPoint y: 239, endPoint x: 642, endPoint y: 410, distance: 172.5
click at [642, 388] on html "Online web based iOS Simulators and Android Emulators. Run iPhone, iPad, Mobile…" at bounding box center [686, 197] width 182 height 382
drag, startPoint x: 655, startPoint y: 168, endPoint x: 689, endPoint y: 410, distance: 244.4
click at [689, 388] on html "Online web based iOS Simulators and Android Emulators. Run iPhone, iPad, Mobile…" at bounding box center [686, 197] width 182 height 382
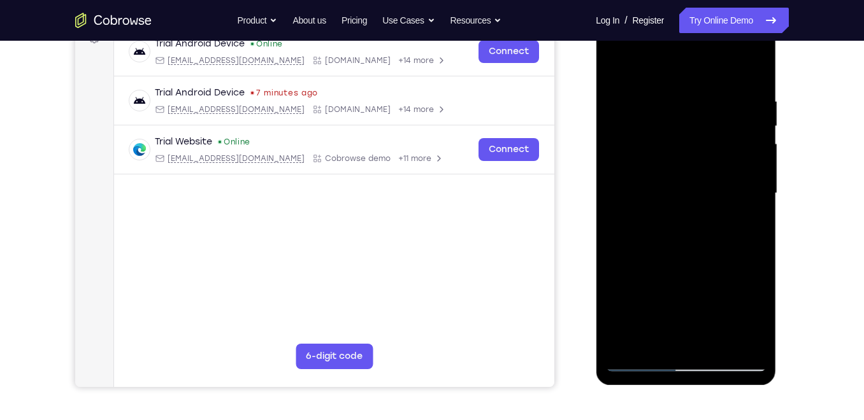
drag, startPoint x: 643, startPoint y: 80, endPoint x: 636, endPoint y: 410, distance: 330.6
click at [636, 388] on html "Online web based iOS Simulators and Android Emulators. Run iPhone, iPad, Mobile…" at bounding box center [686, 197] width 182 height 382
drag, startPoint x: 633, startPoint y: 206, endPoint x: 604, endPoint y: 410, distance: 206.5
click at [604, 388] on html "Online web based iOS Simulators and Android Emulators. Run iPhone, iPad, Mobile…" at bounding box center [686, 197] width 182 height 382
drag, startPoint x: 679, startPoint y: 116, endPoint x: 636, endPoint y: 410, distance: 297.3
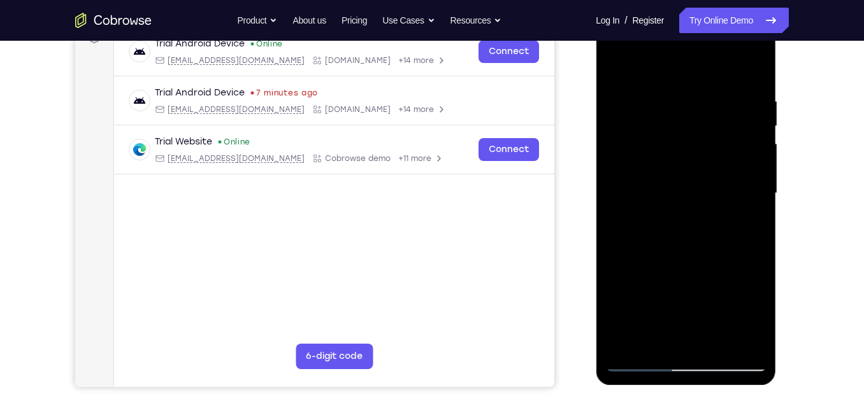
click at [636, 388] on html "Online web based iOS Simulators and Android Emulators. Run iPhone, iPad, Mobile…" at bounding box center [686, 197] width 182 height 382
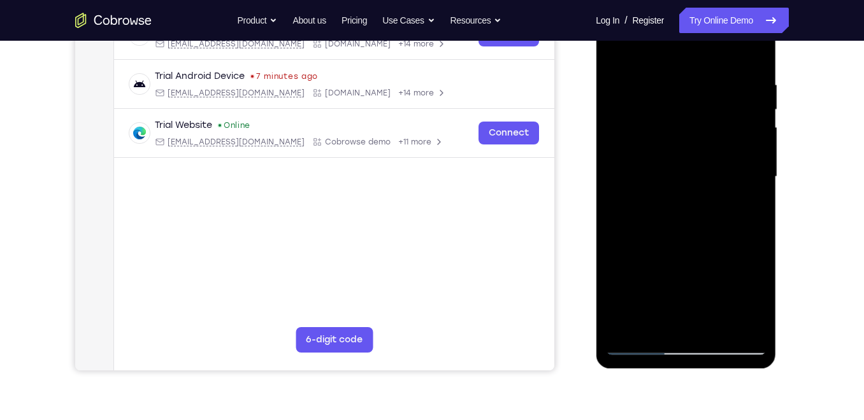
scroll to position [176, 0]
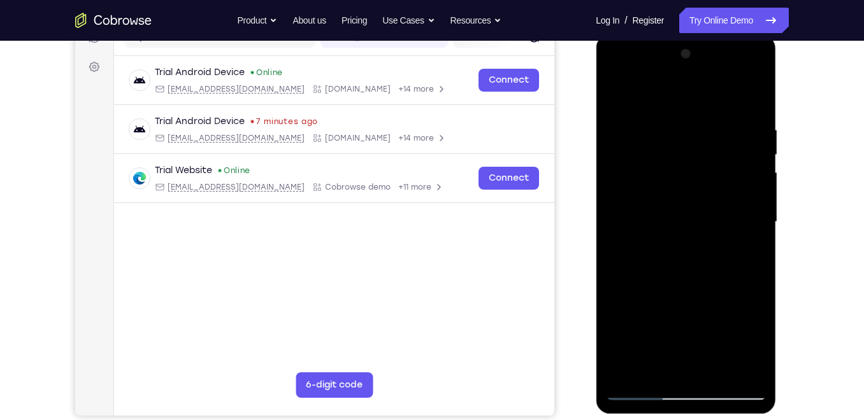
click at [622, 94] on div at bounding box center [685, 222] width 160 height 357
click at [699, 124] on div at bounding box center [685, 222] width 160 height 357
drag, startPoint x: 667, startPoint y: 207, endPoint x: 684, endPoint y: 97, distance: 111.5
click at [684, 97] on div at bounding box center [685, 222] width 160 height 357
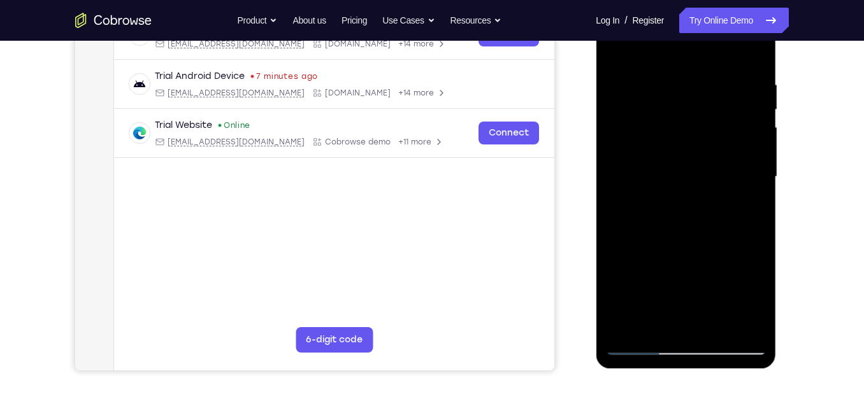
scroll to position [233, 0]
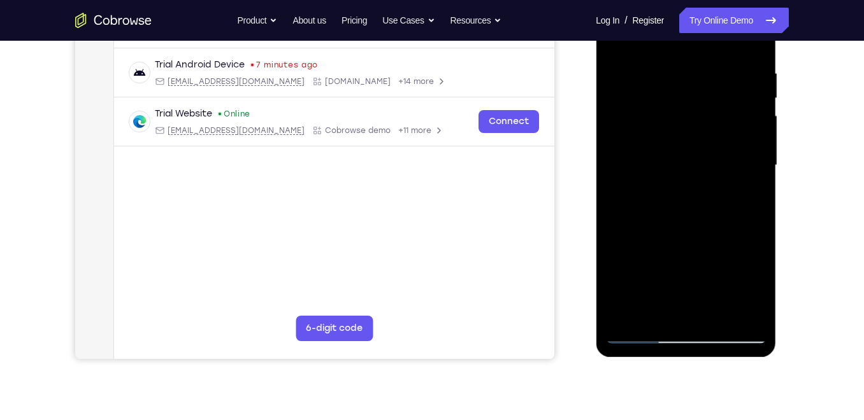
drag, startPoint x: 674, startPoint y: 176, endPoint x: 699, endPoint y: 69, distance: 109.8
click at [699, 69] on div at bounding box center [685, 165] width 160 height 357
drag, startPoint x: 664, startPoint y: 225, endPoint x: 687, endPoint y: 132, distance: 95.0
click at [687, 132] on div at bounding box center [685, 165] width 160 height 357
drag, startPoint x: 666, startPoint y: 227, endPoint x: 659, endPoint y: 145, distance: 82.5
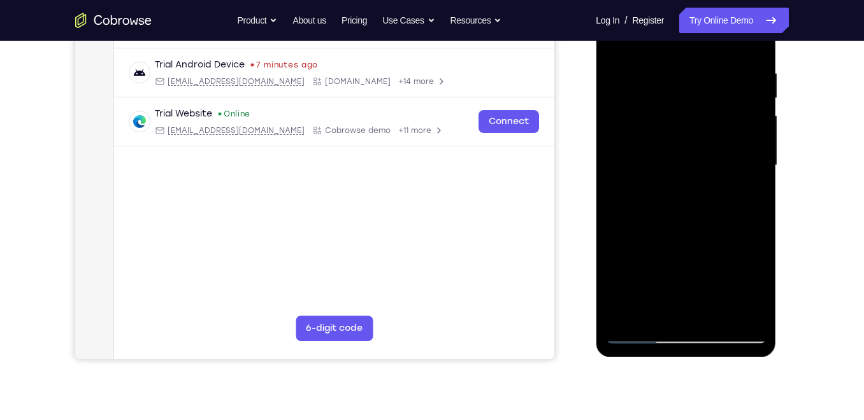
click at [659, 145] on div at bounding box center [685, 165] width 160 height 357
drag, startPoint x: 690, startPoint y: 238, endPoint x: 694, endPoint y: 185, distance: 53.0
click at [694, 185] on div at bounding box center [685, 165] width 160 height 357
drag, startPoint x: 668, startPoint y: 256, endPoint x: 679, endPoint y: 202, distance: 55.2
click at [679, 202] on div at bounding box center [685, 165] width 160 height 357
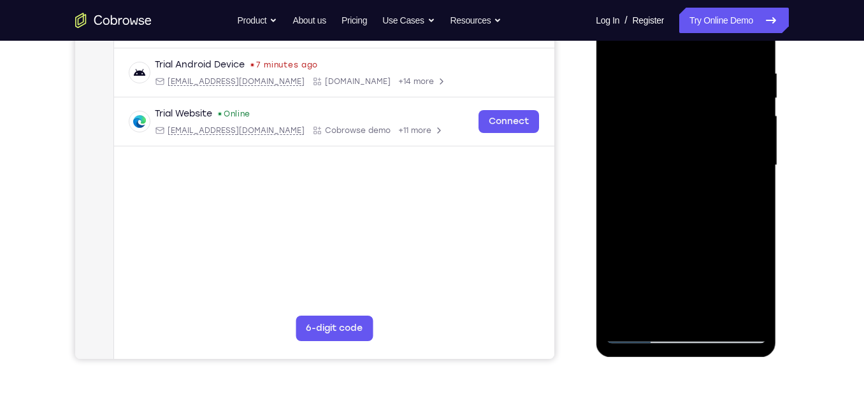
drag, startPoint x: 664, startPoint y: 202, endPoint x: 679, endPoint y: 124, distance: 79.2
click at [679, 124] on div at bounding box center [685, 165] width 160 height 357
drag, startPoint x: 667, startPoint y: 138, endPoint x: 687, endPoint y: 84, distance: 56.8
click at [687, 84] on div at bounding box center [685, 165] width 160 height 357
drag, startPoint x: 666, startPoint y: 166, endPoint x: 692, endPoint y: 78, distance: 92.1
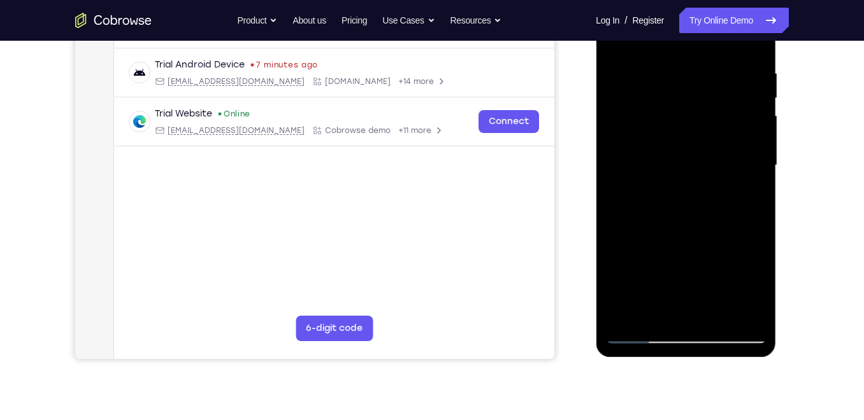
click at [692, 78] on div at bounding box center [685, 165] width 160 height 357
drag, startPoint x: 665, startPoint y: 197, endPoint x: 699, endPoint y: 78, distance: 124.6
click at [699, 78] on div at bounding box center [685, 165] width 160 height 357
click at [727, 137] on div at bounding box center [685, 165] width 160 height 357
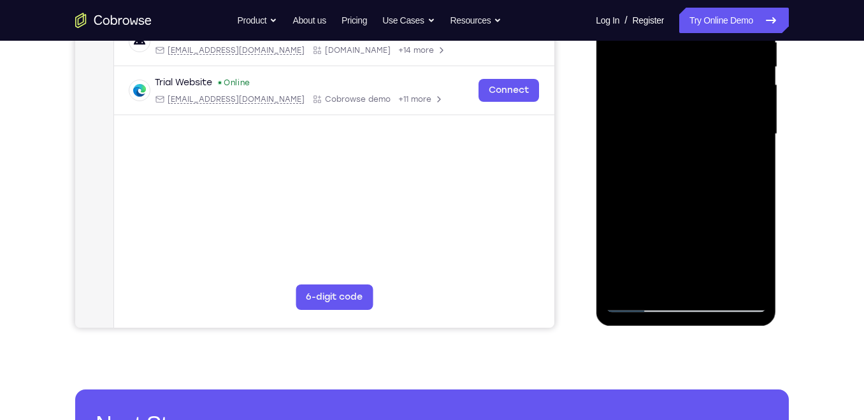
scroll to position [258, 0]
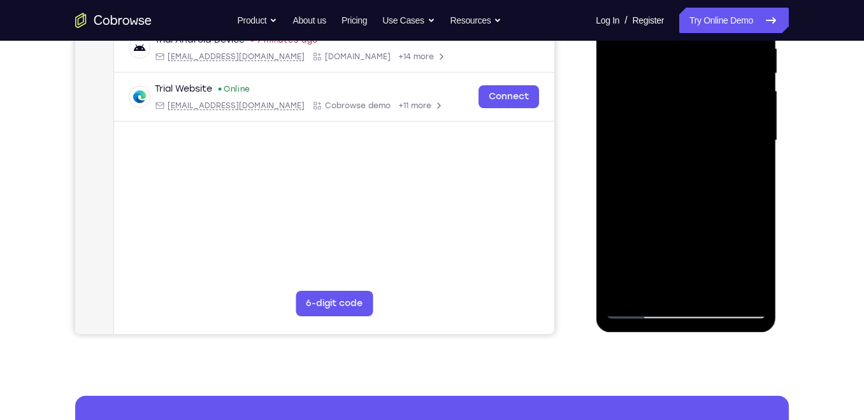
drag, startPoint x: 720, startPoint y: 146, endPoint x: 727, endPoint y: 63, distance: 83.1
click at [727, 63] on div at bounding box center [685, 140] width 160 height 357
click at [729, 185] on div at bounding box center [685, 140] width 160 height 357
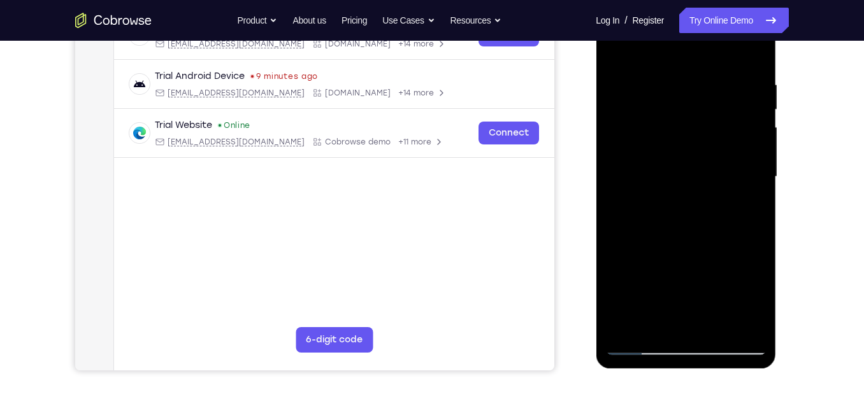
click at [722, 111] on div at bounding box center [685, 177] width 160 height 357
click at [741, 105] on div at bounding box center [685, 177] width 160 height 357
click at [712, 106] on div at bounding box center [685, 177] width 160 height 357
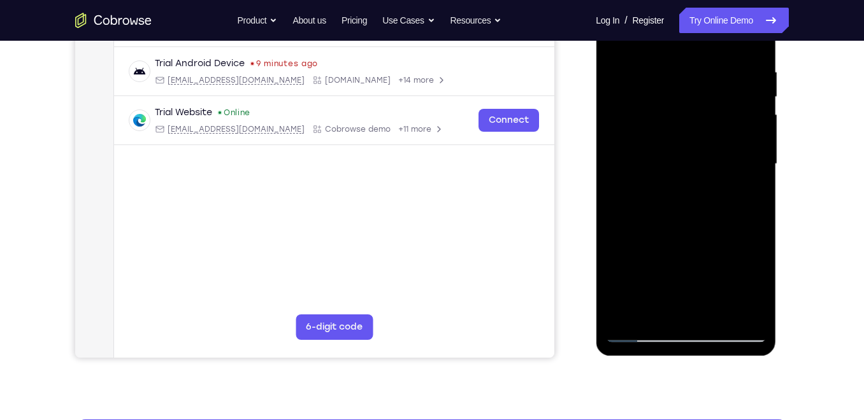
scroll to position [187, 0]
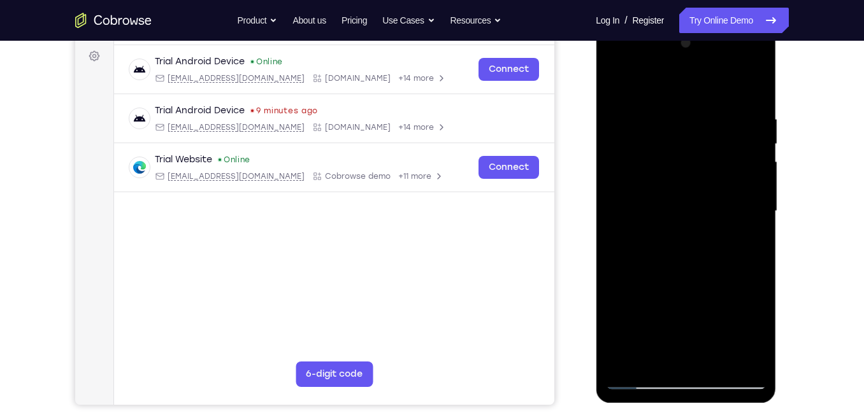
click at [755, 80] on div at bounding box center [685, 211] width 160 height 357
click at [757, 80] on div at bounding box center [685, 211] width 160 height 357
click at [754, 82] on div at bounding box center [685, 211] width 160 height 357
drag, startPoint x: 673, startPoint y: 211, endPoint x: 687, endPoint y: 124, distance: 88.4
click at [687, 124] on div at bounding box center [685, 211] width 160 height 357
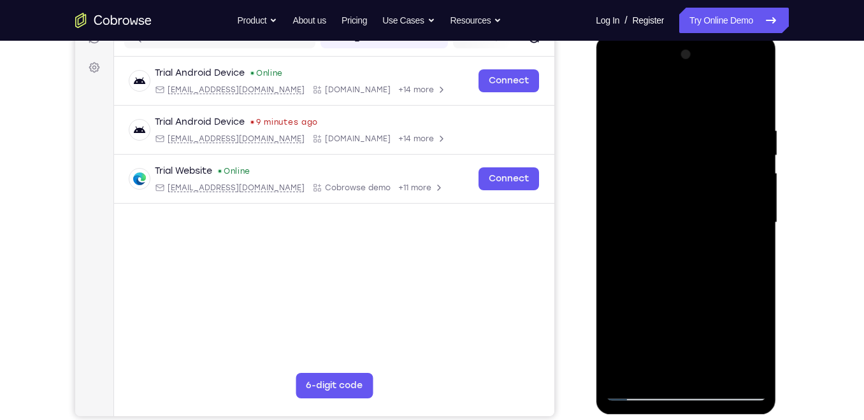
scroll to position [170, 0]
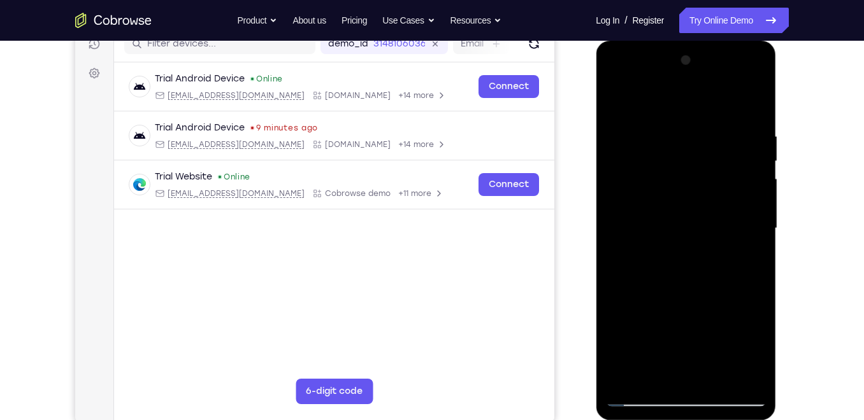
click at [727, 208] on div at bounding box center [685, 228] width 160 height 357
drag, startPoint x: 733, startPoint y: 286, endPoint x: 736, endPoint y: 180, distance: 106.4
click at [736, 180] on div at bounding box center [685, 228] width 160 height 357
drag, startPoint x: 717, startPoint y: 310, endPoint x: 731, endPoint y: 203, distance: 107.4
click at [731, 203] on div at bounding box center [685, 228] width 160 height 357
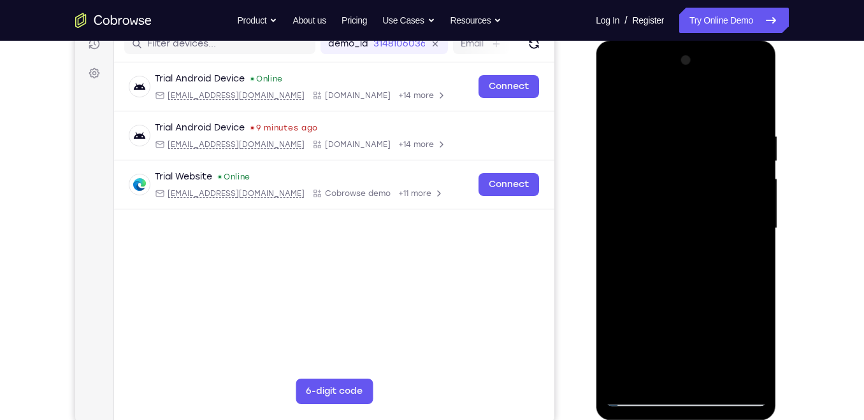
drag, startPoint x: 728, startPoint y: 264, endPoint x: 735, endPoint y: 164, distance: 100.9
click at [735, 164] on div at bounding box center [685, 228] width 160 height 357
drag, startPoint x: 720, startPoint y: 225, endPoint x: 700, endPoint y: 357, distance: 133.4
click at [700, 357] on div at bounding box center [685, 228] width 160 height 357
drag, startPoint x: 713, startPoint y: 258, endPoint x: 702, endPoint y: 329, distance: 71.4
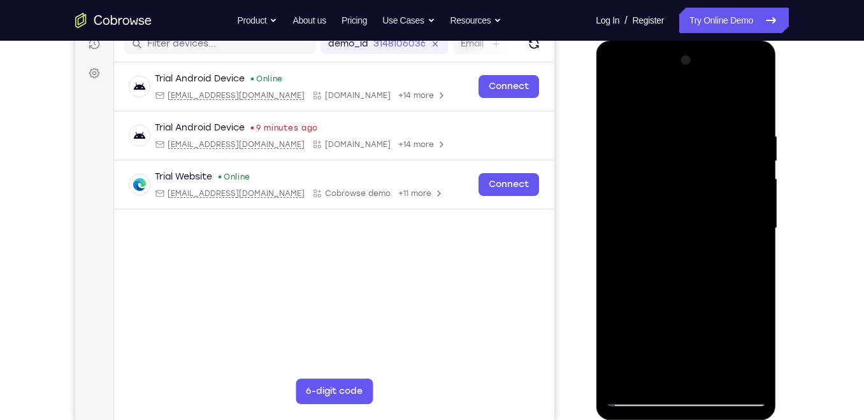
click at [702, 329] on div at bounding box center [685, 228] width 160 height 357
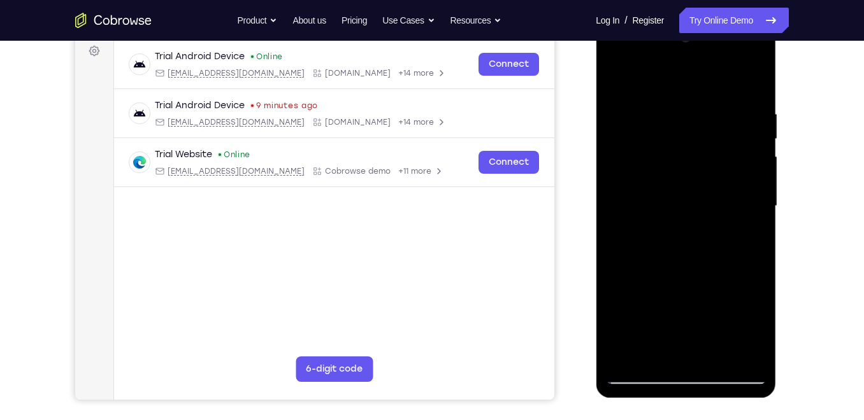
scroll to position [193, 0]
click at [752, 98] on div at bounding box center [685, 205] width 160 height 357
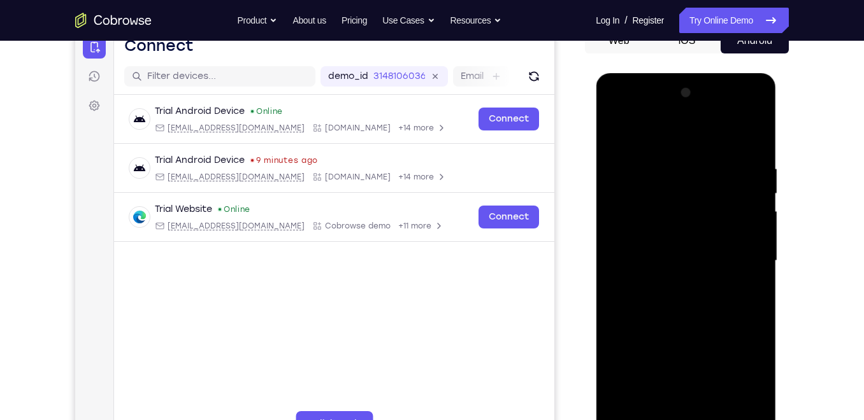
scroll to position [139, 0]
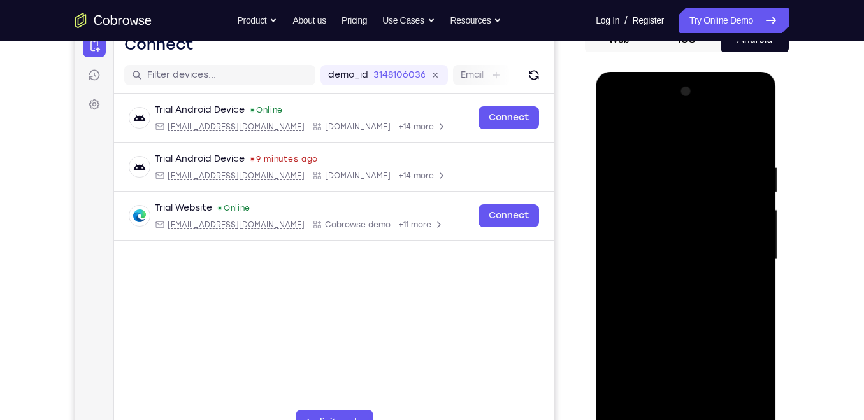
click at [730, 187] on div at bounding box center [685, 260] width 160 height 357
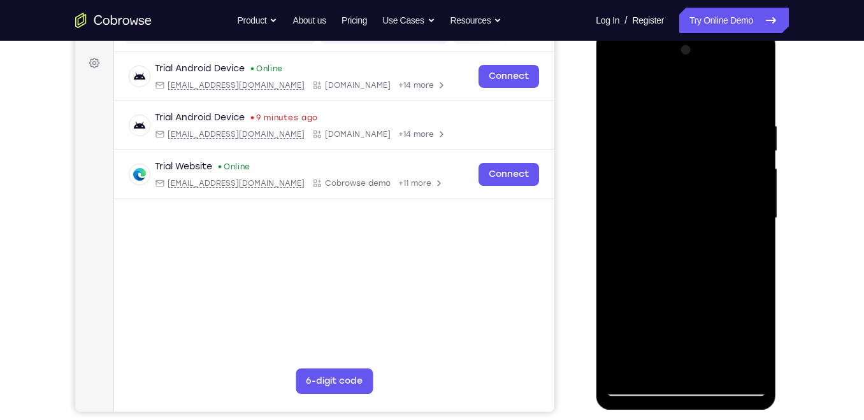
click at [737, 348] on div at bounding box center [685, 218] width 160 height 357
